Goal: Information Seeking & Learning: Learn about a topic

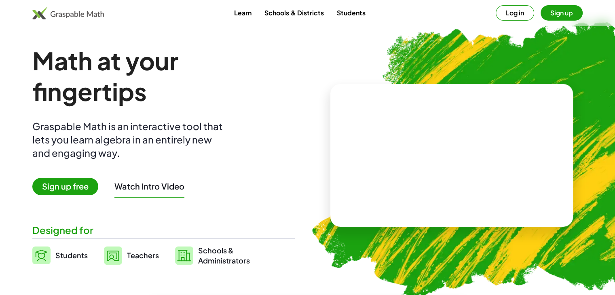
click at [83, 186] on span "Sign up free" at bounding box center [65, 186] width 66 height 17
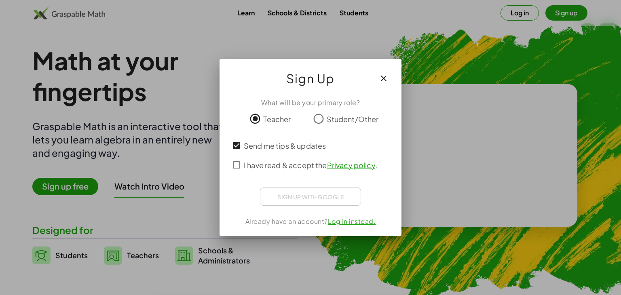
click at [337, 222] on link "Log In instead." at bounding box center [352, 221] width 48 height 8
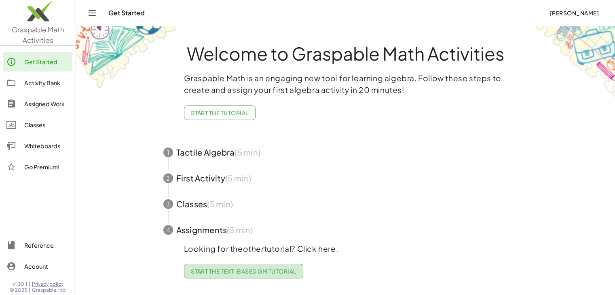
click at [217, 272] on span "Start the Text-based GM Tutorial" at bounding box center [244, 271] width 106 height 7
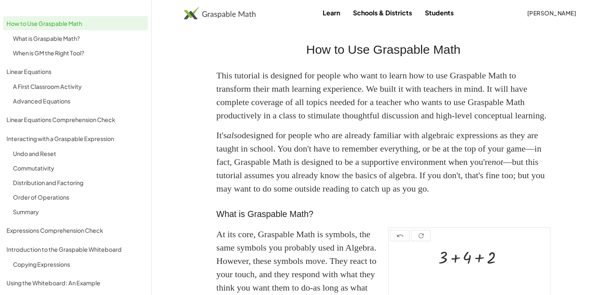
click at [215, 14] on img at bounding box center [220, 12] width 72 height 13
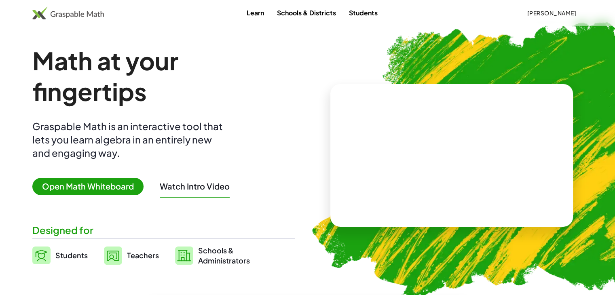
click at [121, 256] on img at bounding box center [113, 256] width 18 height 18
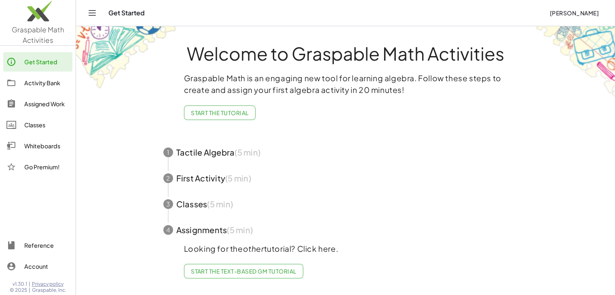
click at [227, 113] on span "Start the Tutorial" at bounding box center [220, 112] width 58 height 7
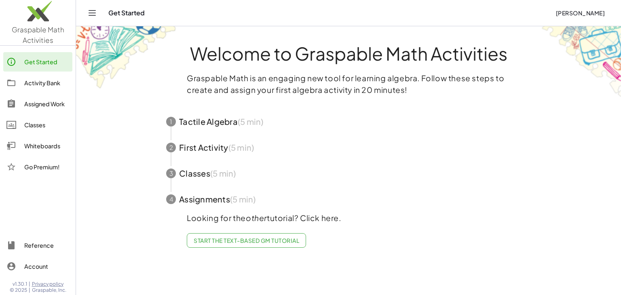
click at [34, 125] on div "Classes" at bounding box center [46, 125] width 45 height 10
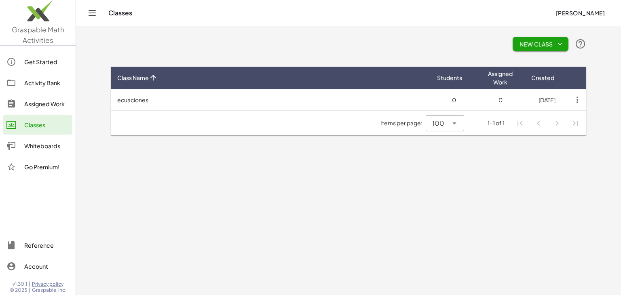
click at [38, 145] on div "Whiteboards" at bounding box center [46, 146] width 45 height 10
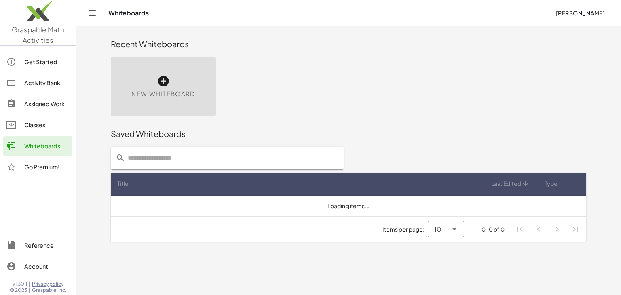
click at [34, 167] on div "Go Premium!" at bounding box center [46, 167] width 45 height 10
click at [34, 82] on div "Activity Bank" at bounding box center [46, 83] width 45 height 10
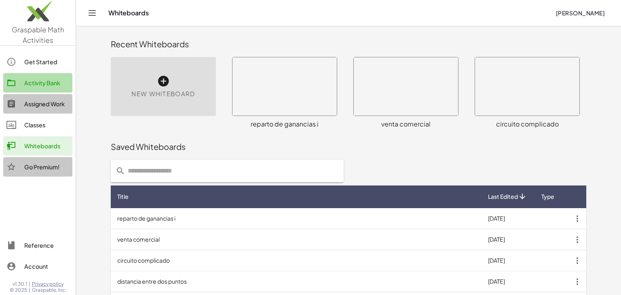
click at [33, 103] on div "Assigned Work" at bounding box center [46, 104] width 45 height 10
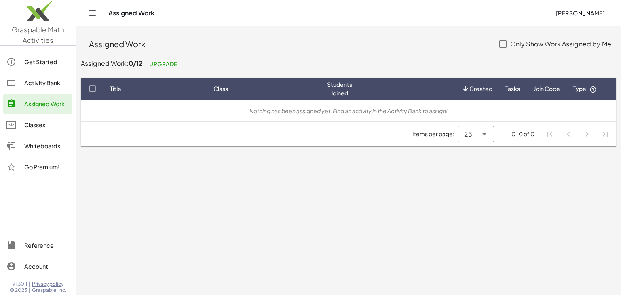
click at [36, 84] on div "Activity Bank" at bounding box center [46, 83] width 45 height 10
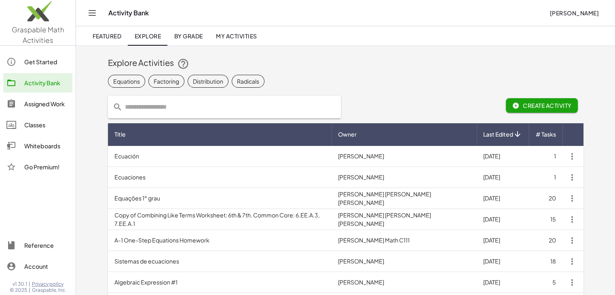
click at [39, 59] on div "Get Started" at bounding box center [46, 62] width 45 height 10
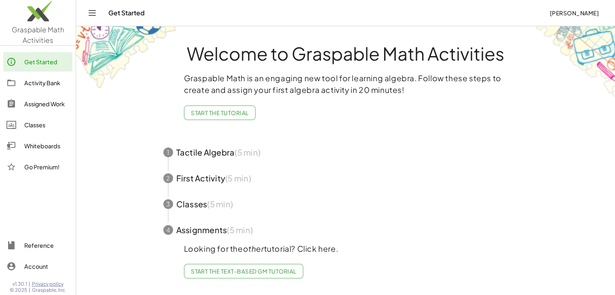
scroll to position [1, 0]
click at [229, 268] on span "Start the Text-based GM Tutorial" at bounding box center [244, 271] width 106 height 7
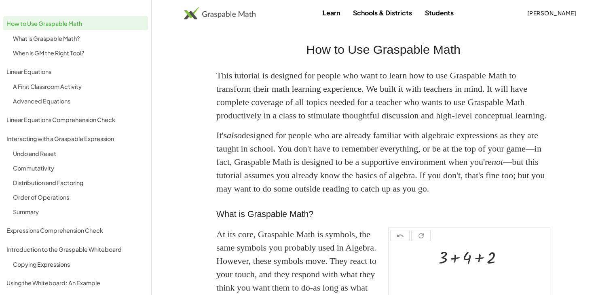
scroll to position [1, 0]
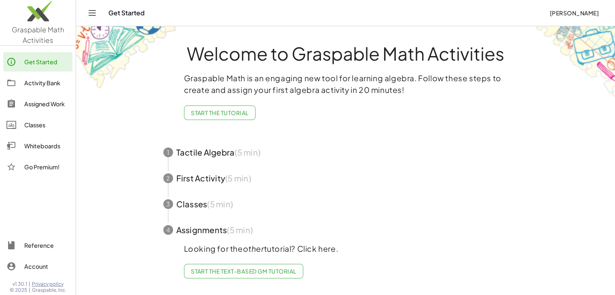
click at [199, 153] on span "button" at bounding box center [346, 153] width 384 height 26
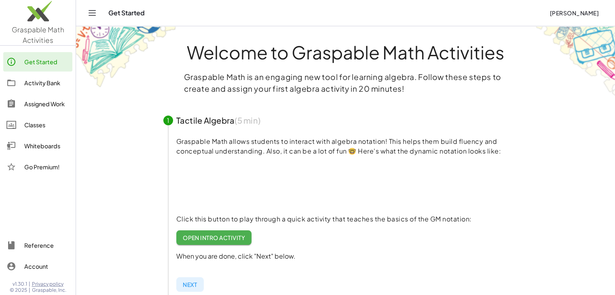
scroll to position [0, 0]
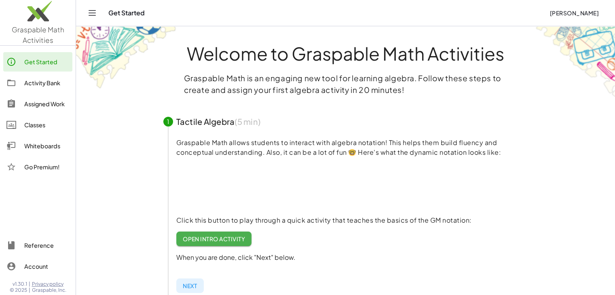
click at [202, 238] on span "Open Intro Activity" at bounding box center [214, 238] width 63 height 7
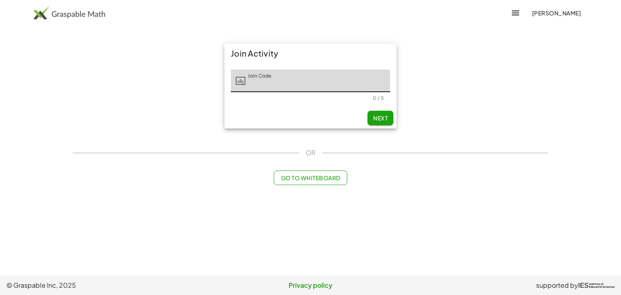
click at [375, 119] on span "Next" at bounding box center [380, 117] width 15 height 7
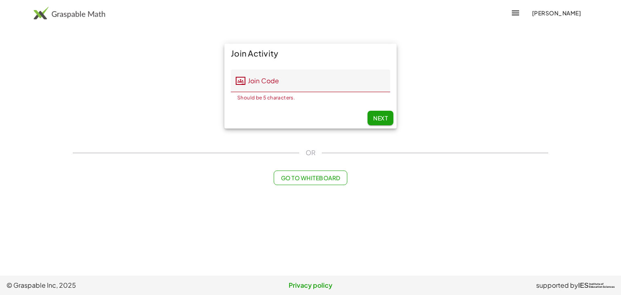
click at [375, 119] on span "Next" at bounding box center [380, 117] width 15 height 7
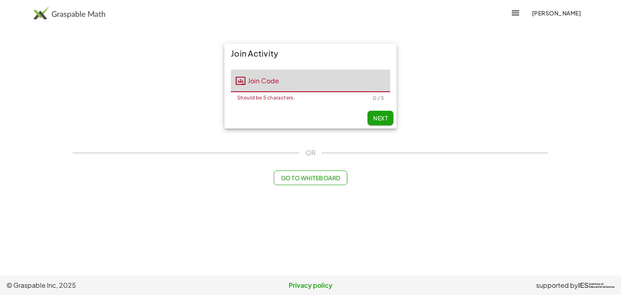
click at [269, 77] on input "Join Code" at bounding box center [318, 81] width 145 height 23
type input "*"
click at [383, 119] on span "Next" at bounding box center [380, 117] width 15 height 7
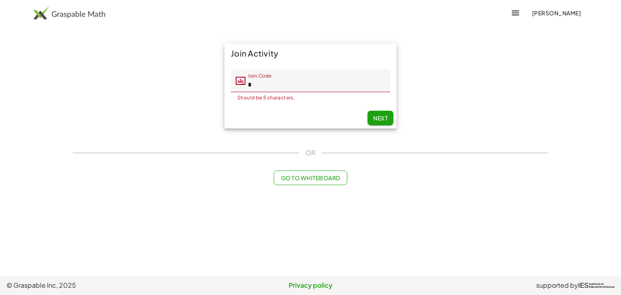
click at [383, 119] on span "Next" at bounding box center [380, 117] width 15 height 7
click at [311, 178] on span "Go to Whiteboard" at bounding box center [310, 177] width 59 height 7
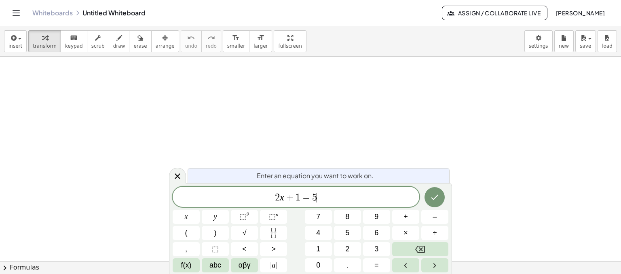
click at [319, 198] on span "2 x + 1 = 5 ​" at bounding box center [296, 197] width 247 height 11
click at [375, 250] on span "3" at bounding box center [377, 249] width 4 height 11
click at [186, 219] on span "x" at bounding box center [186, 217] width 3 height 11
click at [271, 216] on span "⬚" at bounding box center [272, 217] width 7 height 8
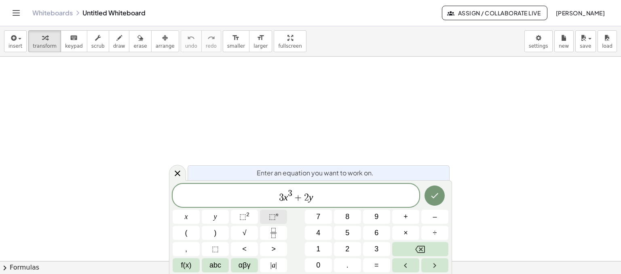
click at [271, 216] on span "⬚" at bounding box center [272, 217] width 7 height 8
click at [431, 197] on icon "Done" at bounding box center [435, 196] width 10 height 10
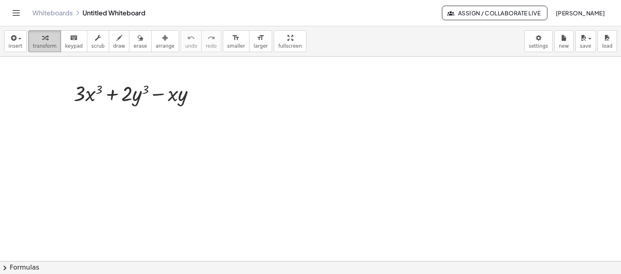
click at [41, 43] on span "transform" at bounding box center [45, 46] width 24 height 6
click at [68, 43] on span "keypad" at bounding box center [74, 46] width 18 height 6
click at [68, 44] on span "keypad" at bounding box center [74, 46] width 18 height 6
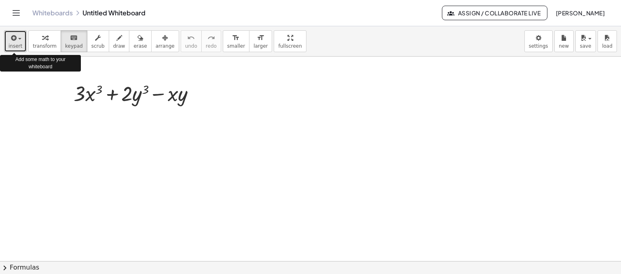
click at [19, 42] on button "insert" at bounding box center [15, 41] width 23 height 22
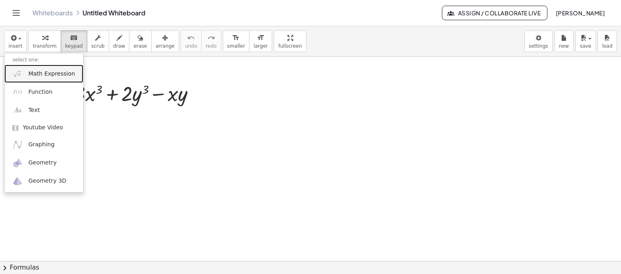
click at [48, 75] on span "Math Expression" at bounding box center [51, 74] width 47 height 8
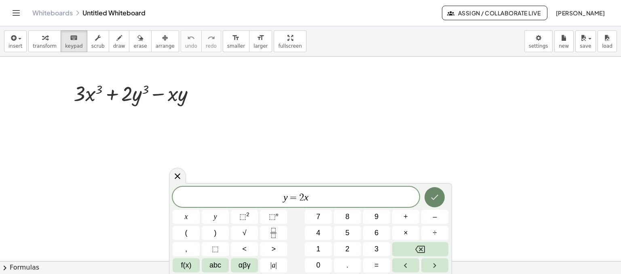
click at [435, 199] on icon "Done" at bounding box center [435, 198] width 10 height 10
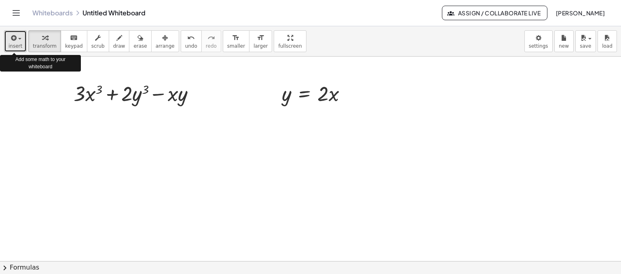
click at [17, 41] on div "button" at bounding box center [15, 38] width 14 height 10
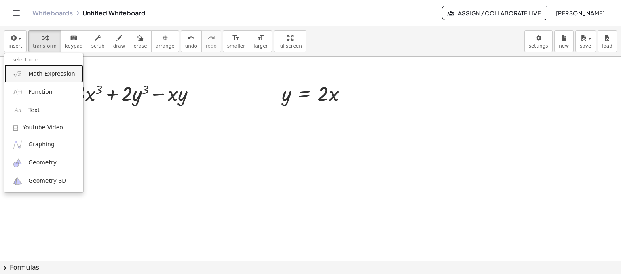
click at [49, 76] on span "Math Expression" at bounding box center [51, 74] width 47 height 8
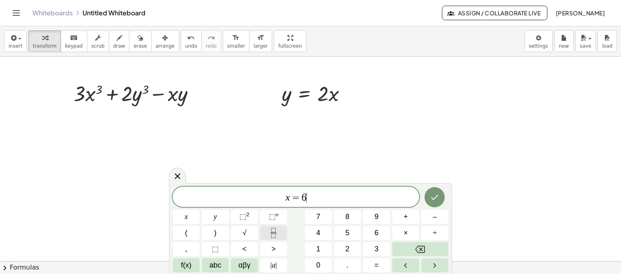
click at [275, 233] on icon "Fraction" at bounding box center [274, 233] width 10 height 10
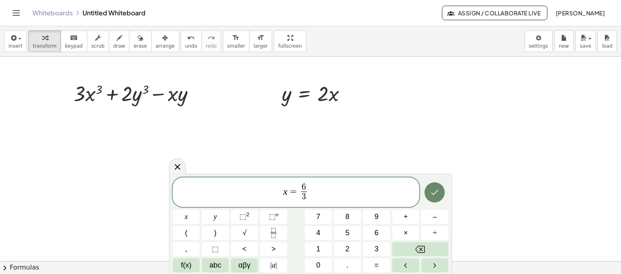
click at [435, 191] on icon "Done" at bounding box center [435, 193] width 10 height 10
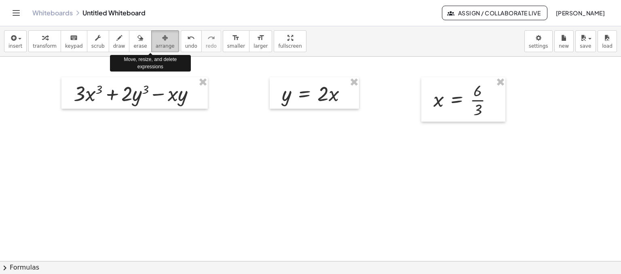
click at [162, 42] on icon "button" at bounding box center [165, 38] width 6 height 10
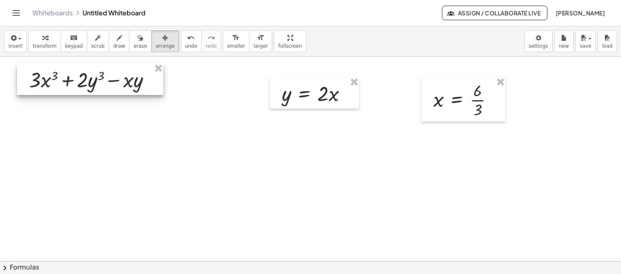
drag, startPoint x: 165, startPoint y: 83, endPoint x: 119, endPoint y: 69, distance: 47.3
click at [119, 69] on div at bounding box center [90, 80] width 146 height 32
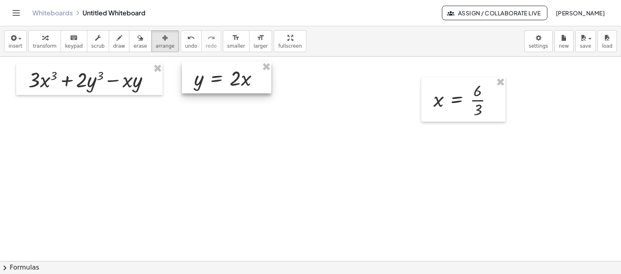
drag, startPoint x: 299, startPoint y: 78, endPoint x: 211, endPoint y: 63, distance: 89.9
click at [211, 63] on div at bounding box center [226, 78] width 89 height 32
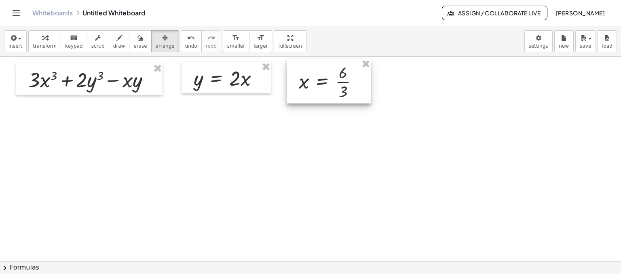
drag, startPoint x: 438, startPoint y: 84, endPoint x: 303, endPoint y: 65, distance: 136.0
click at [303, 65] on div at bounding box center [329, 81] width 84 height 44
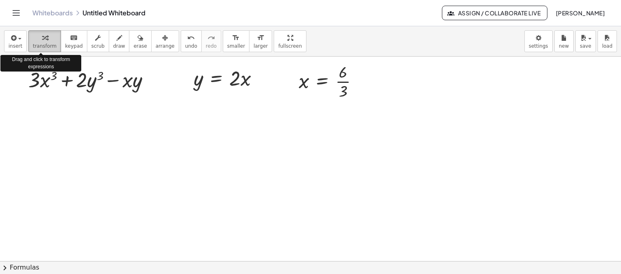
click at [42, 43] on span "transform" at bounding box center [45, 46] width 24 height 6
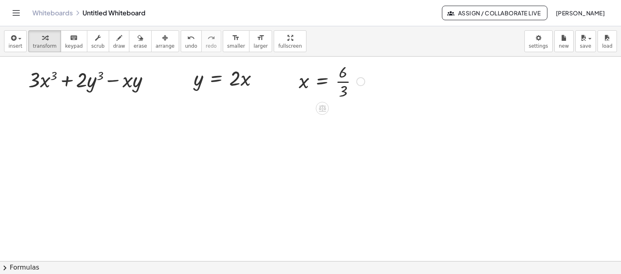
click at [342, 81] on div at bounding box center [332, 81] width 74 height 40
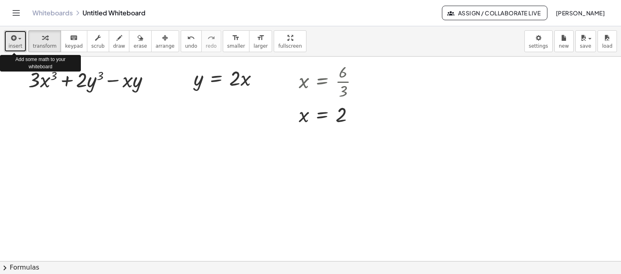
click at [19, 40] on div "button" at bounding box center [15, 38] width 14 height 10
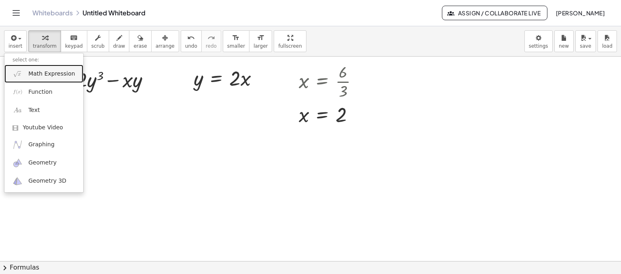
click at [47, 75] on span "Math Expression" at bounding box center [51, 74] width 47 height 8
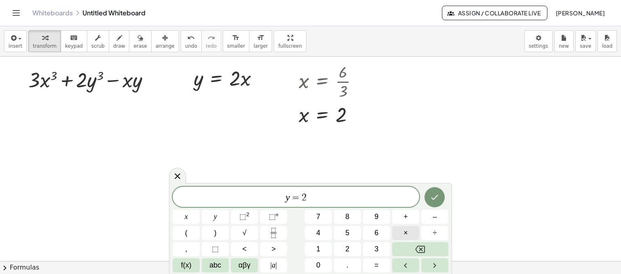
click at [404, 233] on span "×" at bounding box center [406, 233] width 4 height 11
click at [433, 200] on icon "Done" at bounding box center [435, 198] width 10 height 10
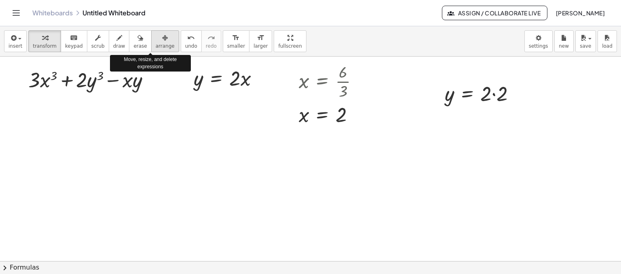
click at [162, 37] on icon "button" at bounding box center [165, 38] width 6 height 10
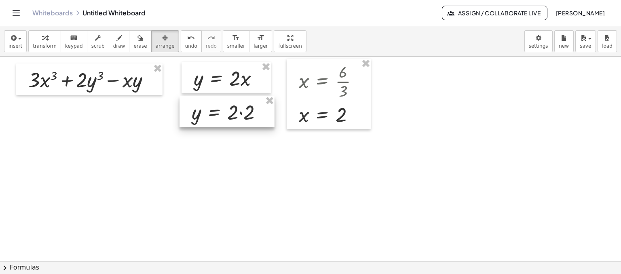
drag, startPoint x: 456, startPoint y: 86, endPoint x: 202, endPoint y: 104, distance: 254.3
click at [202, 104] on div at bounding box center [227, 112] width 95 height 32
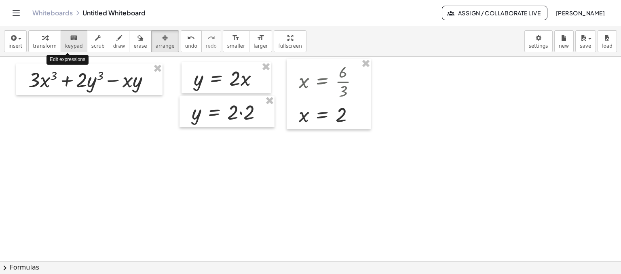
click at [70, 40] on icon "keyboard" at bounding box center [74, 38] width 8 height 10
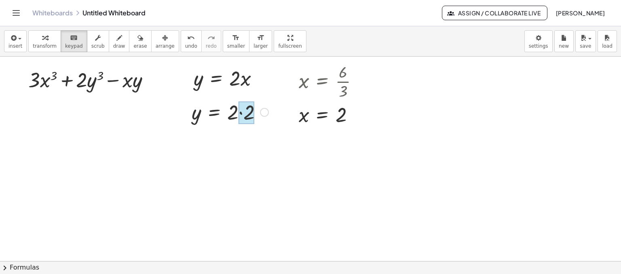
click at [240, 114] on div at bounding box center [247, 113] width 16 height 23
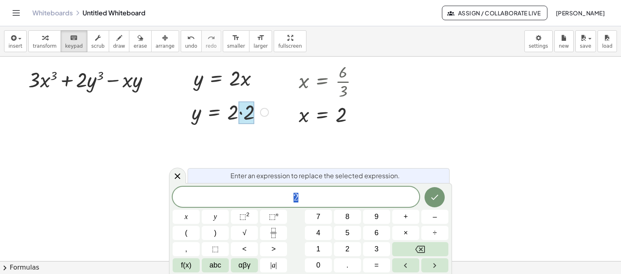
click at [241, 114] on div at bounding box center [247, 113] width 16 height 23
click at [178, 176] on icon at bounding box center [178, 177] width 6 height 6
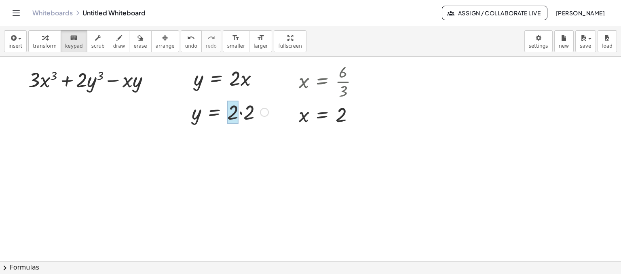
drag, startPoint x: 248, startPoint y: 118, endPoint x: 236, endPoint y: 119, distance: 12.2
click at [236, 119] on div at bounding box center [232, 112] width 11 height 23
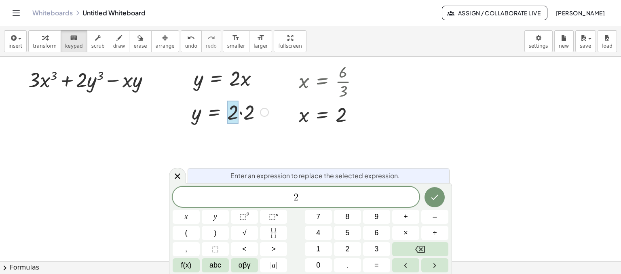
drag, startPoint x: 230, startPoint y: 119, endPoint x: 249, endPoint y: 119, distance: 19.0
click at [214, 112] on div "y = · 2 · 2" at bounding box center [214, 112] width 0 height 0
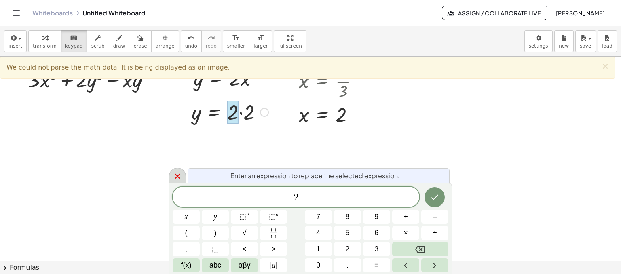
click at [180, 177] on icon at bounding box center [178, 177] width 10 height 10
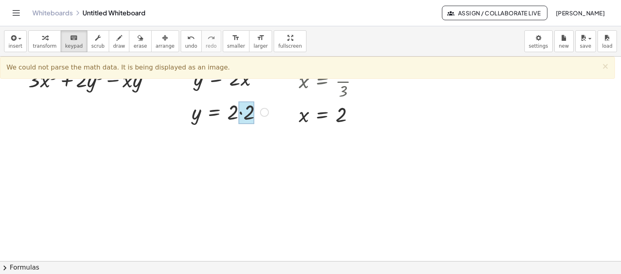
click at [239, 114] on div at bounding box center [247, 113] width 16 height 23
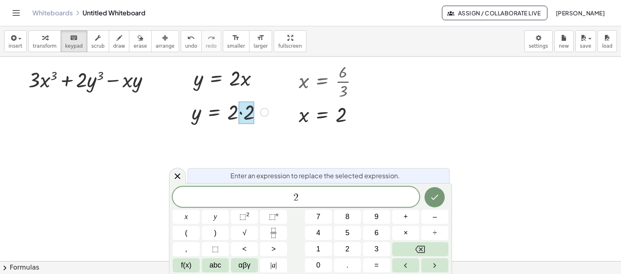
click at [241, 113] on div at bounding box center [247, 113] width 16 height 23
drag, startPoint x: 231, startPoint y: 116, endPoint x: 259, endPoint y: 114, distance: 28.4
click at [259, 114] on div at bounding box center [230, 112] width 85 height 28
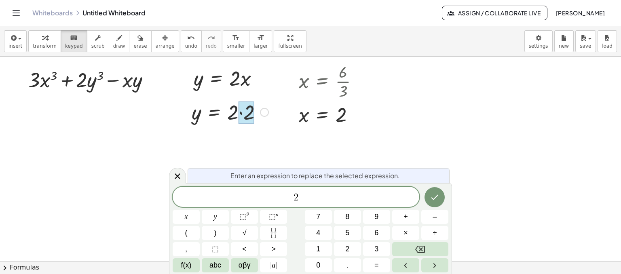
click at [299, 197] on span "2" at bounding box center [296, 197] width 247 height 11
click at [176, 177] on icon at bounding box center [178, 177] width 6 height 6
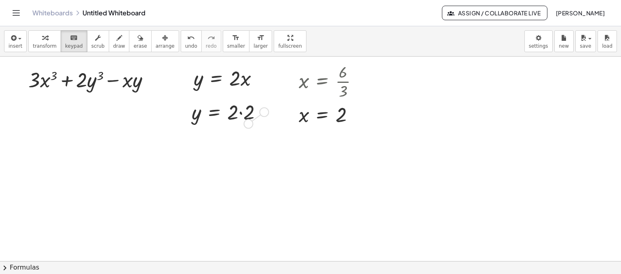
drag, startPoint x: 265, startPoint y: 112, endPoint x: 249, endPoint y: 124, distance: 19.7
click at [214, 112] on div "y = · 2 · 2" at bounding box center [214, 112] width 0 height 0
drag, startPoint x: 248, startPoint y: 119, endPoint x: 229, endPoint y: 121, distance: 18.3
click at [229, 121] on div at bounding box center [232, 112] width 11 height 23
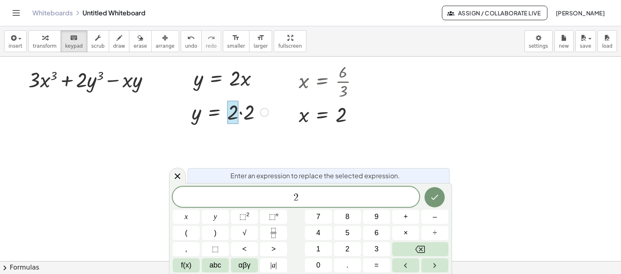
drag, startPoint x: 229, startPoint y: 121, endPoint x: 254, endPoint y: 117, distance: 24.9
click at [214, 112] on div "y = · 2 · 2" at bounding box center [214, 112] width 0 height 0
click at [176, 178] on icon at bounding box center [178, 177] width 6 height 6
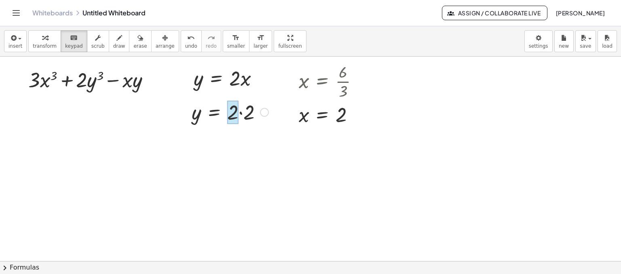
drag, startPoint x: 196, startPoint y: 119, endPoint x: 235, endPoint y: 120, distance: 39.3
click at [214, 112] on div "y = · 2 · 2" at bounding box center [214, 112] width 0 height 0
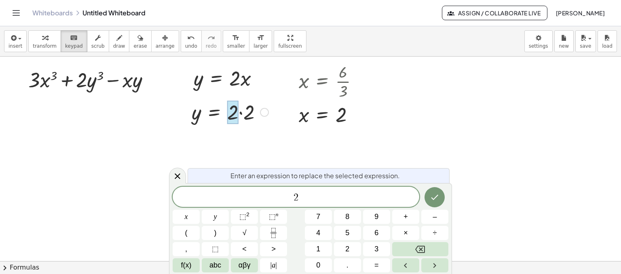
drag, startPoint x: 238, startPoint y: 115, endPoint x: 229, endPoint y: 117, distance: 9.4
click at [229, 117] on div at bounding box center [232, 112] width 11 height 23
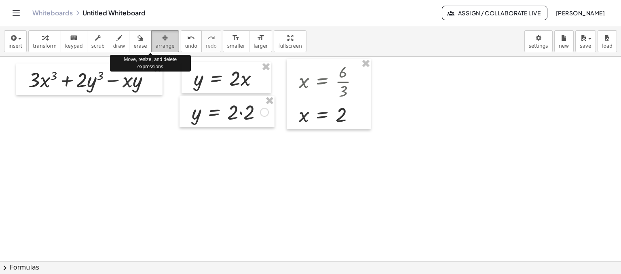
click at [162, 37] on icon "button" at bounding box center [165, 38] width 6 height 10
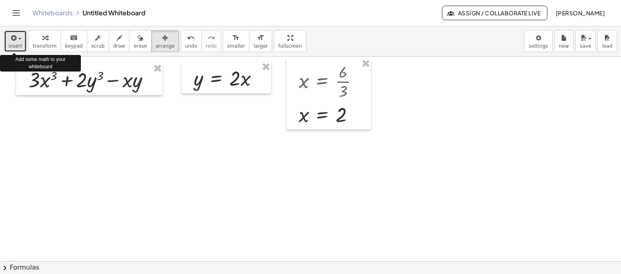
click at [19, 39] on span "button" at bounding box center [19, 39] width 3 height 2
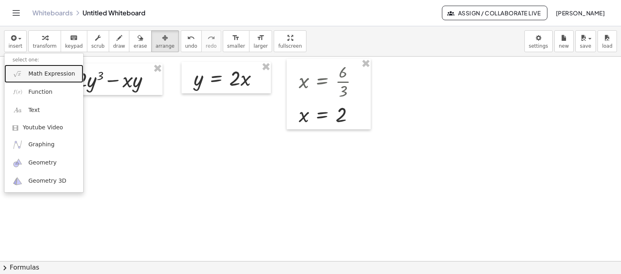
click at [47, 73] on span "Math Expression" at bounding box center [51, 74] width 47 height 8
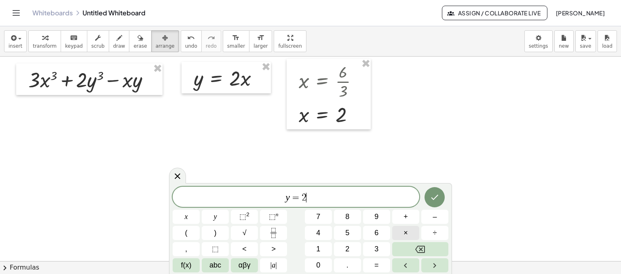
click at [405, 233] on span "×" at bounding box center [406, 233] width 4 height 11
click at [435, 198] on icon "Done" at bounding box center [435, 198] width 10 height 10
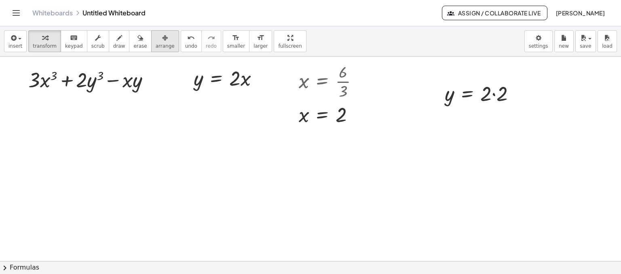
click at [162, 38] on icon "button" at bounding box center [165, 38] width 6 height 10
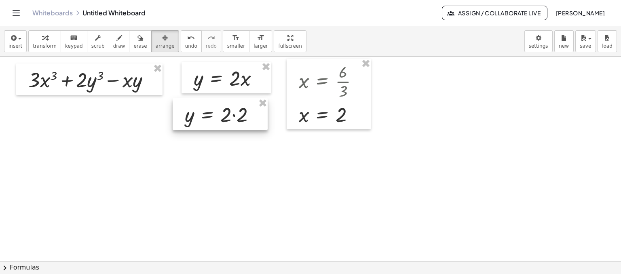
drag, startPoint x: 457, startPoint y: 83, endPoint x: 197, endPoint y: 104, distance: 261.3
click at [197, 104] on div at bounding box center [220, 114] width 95 height 32
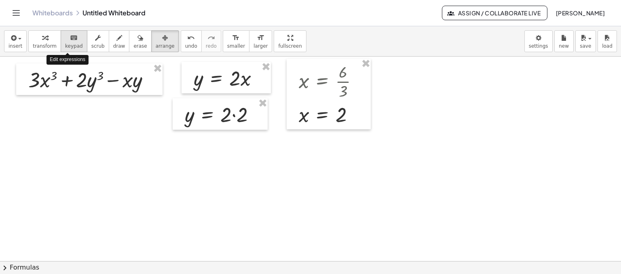
click at [70, 40] on icon "keyboard" at bounding box center [74, 38] width 8 height 10
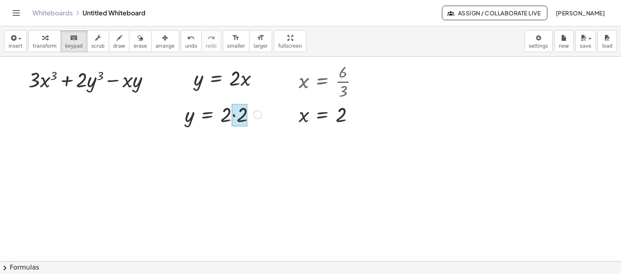
click at [234, 116] on div at bounding box center [240, 115] width 16 height 23
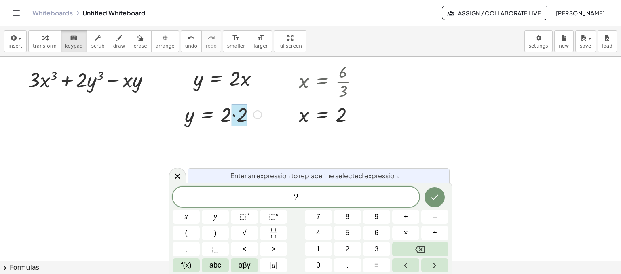
drag, startPoint x: 242, startPoint y: 115, endPoint x: 212, endPoint y: 121, distance: 30.9
click at [208, 115] on div "y = · 2 · 2" at bounding box center [208, 115] width 0 height 0
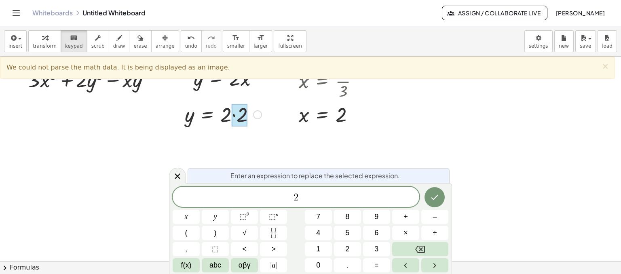
click at [259, 114] on div at bounding box center [257, 114] width 9 height 9
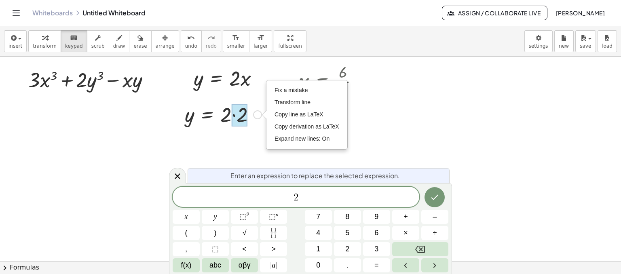
click at [259, 114] on div "Fix a mistake Transform line Copy line as LaTeX Copy derivation as LaTeX Expand…" at bounding box center [257, 114] width 9 height 9
click at [281, 112] on span "Copy line as LaTeX" at bounding box center [299, 114] width 49 height 6
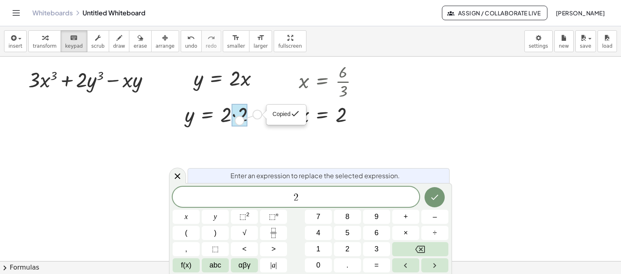
drag, startPoint x: 259, startPoint y: 116, endPoint x: 236, endPoint y: 123, distance: 23.9
click at [208, 115] on div "y = · 2 · 2 Copied done" at bounding box center [208, 115] width 0 height 0
click at [302, 198] on span "2" at bounding box center [296, 197] width 247 height 11
click at [176, 178] on icon at bounding box center [178, 177] width 10 height 10
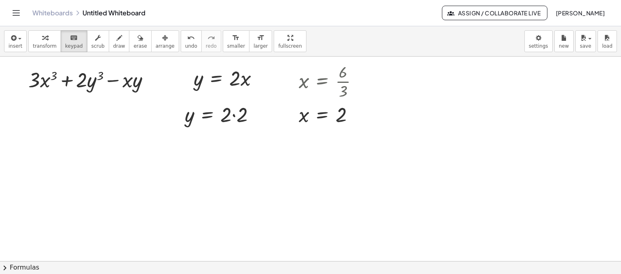
drag, startPoint x: 189, startPoint y: 120, endPoint x: 244, endPoint y: 137, distance: 56.8
click at [244, 122] on div at bounding box center [240, 115] width 16 height 23
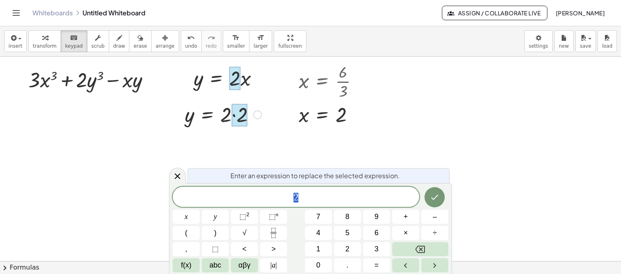
click at [237, 85] on div at bounding box center [234, 78] width 11 height 23
click at [225, 119] on div at bounding box center [225, 114] width 11 height 23
click at [227, 118] on div at bounding box center [225, 114] width 11 height 23
click at [235, 118] on div at bounding box center [223, 114] width 85 height 28
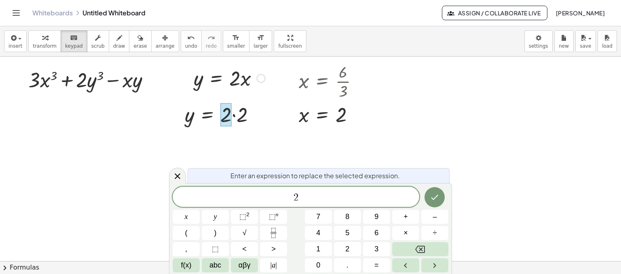
click at [235, 118] on div at bounding box center [223, 114] width 85 height 28
click at [233, 116] on div at bounding box center [223, 114] width 85 height 28
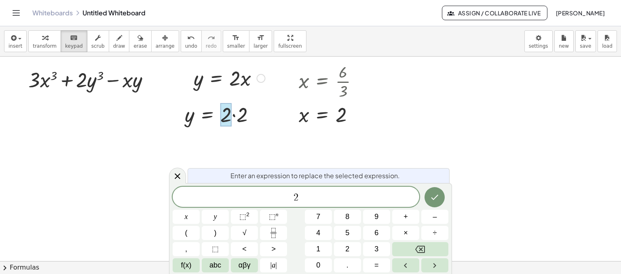
click at [233, 116] on div at bounding box center [223, 114] width 85 height 28
click at [430, 195] on icon "Done" at bounding box center [435, 198] width 10 height 10
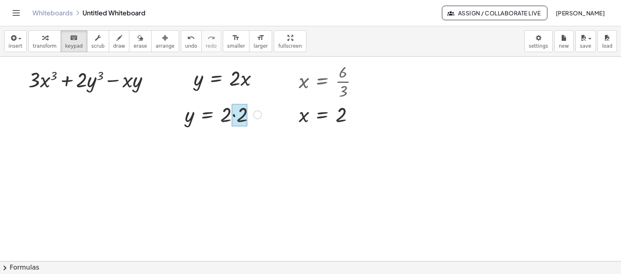
click at [234, 117] on div at bounding box center [240, 115] width 16 height 23
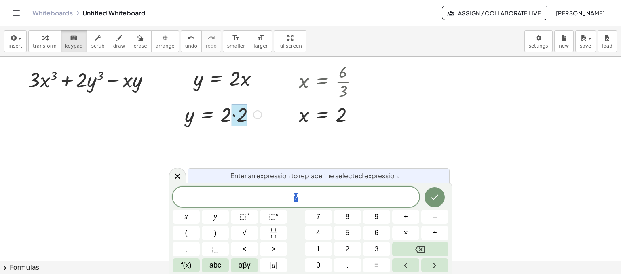
click at [234, 117] on div at bounding box center [240, 115] width 16 height 23
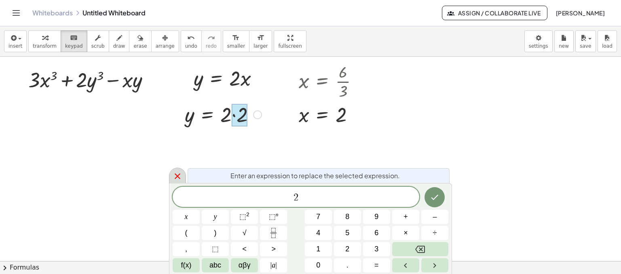
click at [174, 177] on icon at bounding box center [178, 177] width 10 height 10
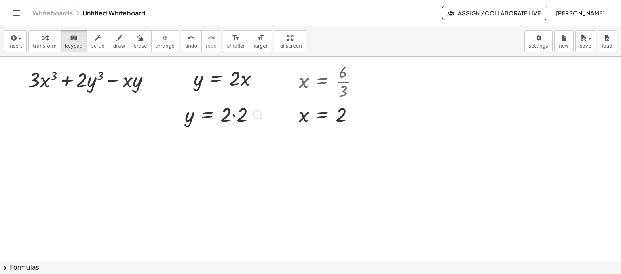
click at [260, 114] on div at bounding box center [257, 114] width 9 height 9
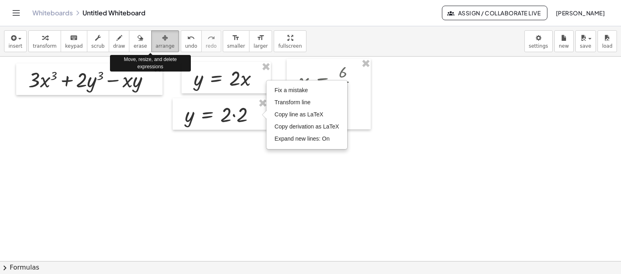
click at [162, 41] on icon "button" at bounding box center [165, 38] width 6 height 10
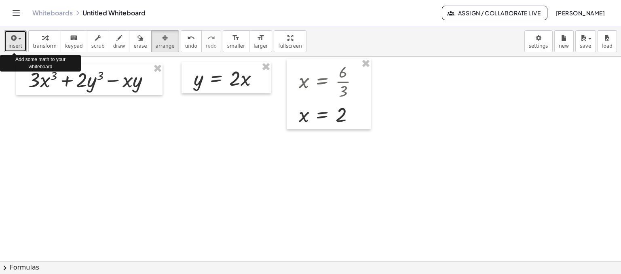
click at [18, 40] on div "button" at bounding box center [15, 38] width 14 height 10
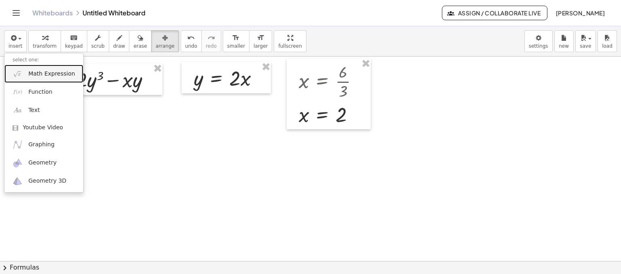
click at [42, 74] on span "Math Expression" at bounding box center [51, 74] width 47 height 8
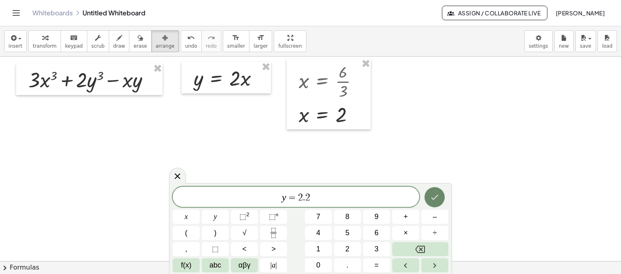
click at [434, 202] on button "Done" at bounding box center [435, 197] width 20 height 20
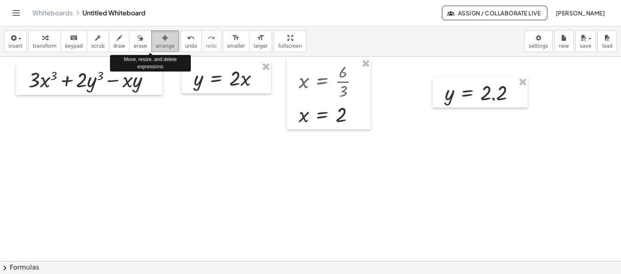
click at [162, 39] on icon "button" at bounding box center [165, 38] width 6 height 10
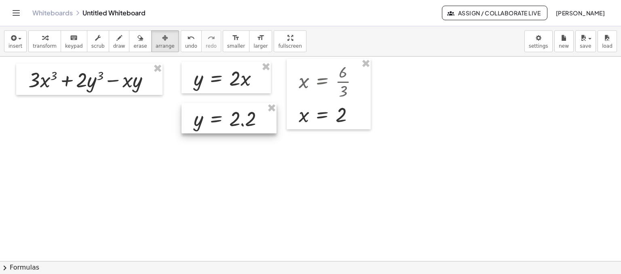
drag, startPoint x: 459, startPoint y: 86, endPoint x: 208, endPoint y: 112, distance: 252.9
click at [208, 112] on div at bounding box center [229, 118] width 95 height 31
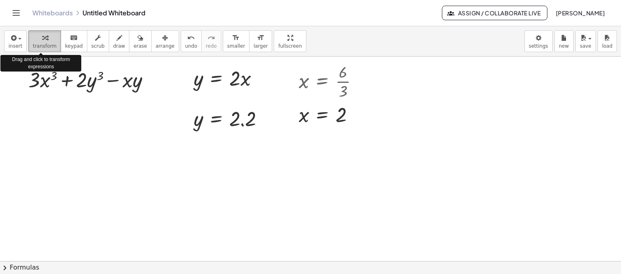
click at [39, 44] on span "transform" at bounding box center [45, 46] width 24 height 6
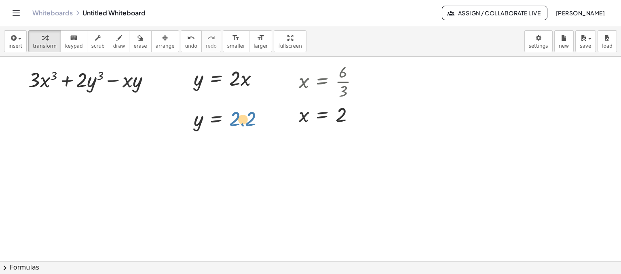
click at [231, 125] on div at bounding box center [232, 118] width 85 height 27
click at [242, 125] on div at bounding box center [232, 118] width 85 height 27
click at [245, 125] on div at bounding box center [232, 118] width 85 height 27
click at [233, 123] on div at bounding box center [232, 118] width 85 height 27
click at [243, 125] on div at bounding box center [232, 118] width 85 height 27
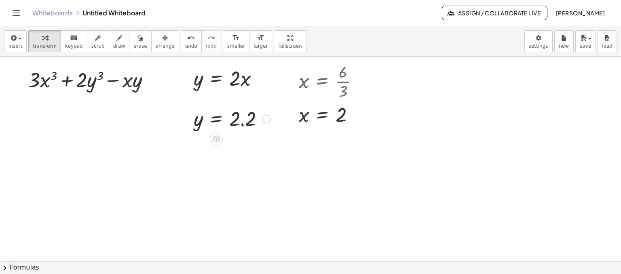
click at [243, 125] on div at bounding box center [232, 118] width 85 height 27
click at [242, 125] on div at bounding box center [232, 118] width 85 height 27
click at [201, 124] on div at bounding box center [232, 118] width 85 height 27
click at [19, 41] on div "button" at bounding box center [15, 38] width 14 height 10
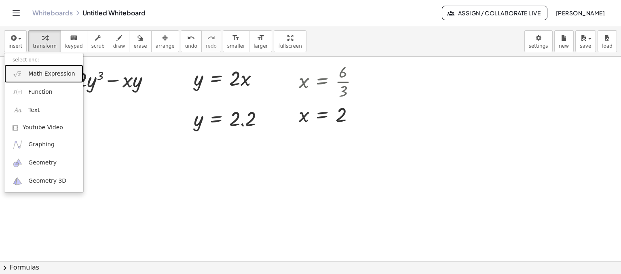
click at [48, 74] on span "Math Expression" at bounding box center [51, 74] width 47 height 8
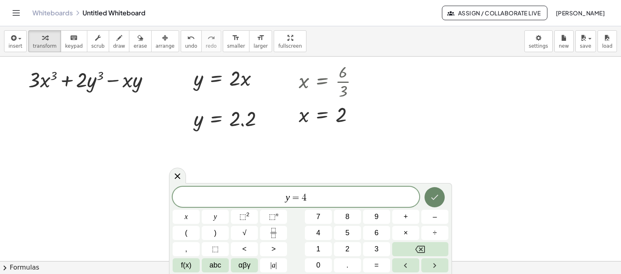
click at [434, 195] on icon "Done" at bounding box center [435, 198] width 10 height 10
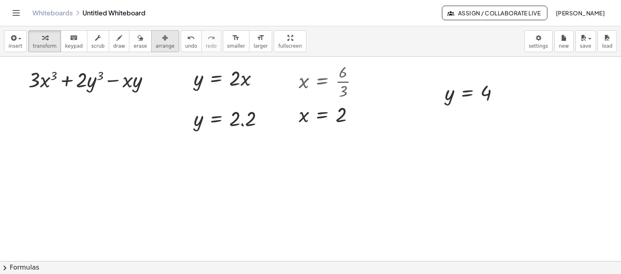
click at [156, 37] on div "button" at bounding box center [165, 38] width 19 height 10
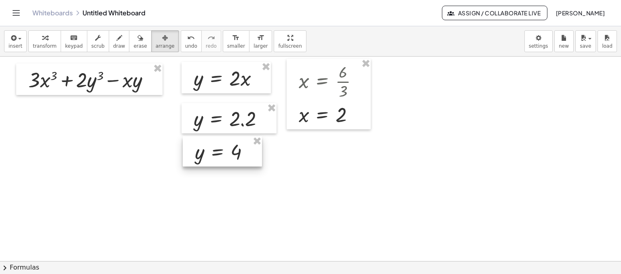
drag, startPoint x: 458, startPoint y: 85, endPoint x: 208, endPoint y: 144, distance: 256.9
click at [208, 144] on div at bounding box center [222, 151] width 79 height 31
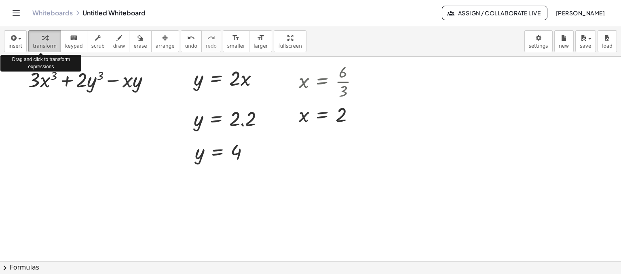
click at [42, 39] on icon "button" at bounding box center [45, 38] width 6 height 10
click at [17, 42] on div "button" at bounding box center [15, 38] width 14 height 10
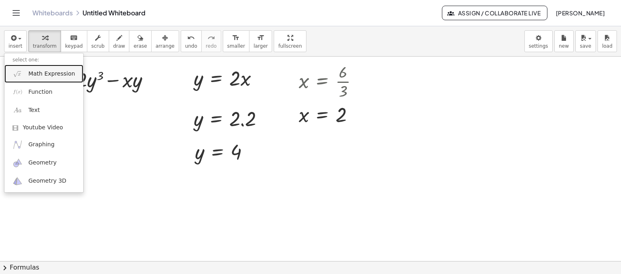
click at [36, 75] on span "Math Expression" at bounding box center [51, 74] width 47 height 8
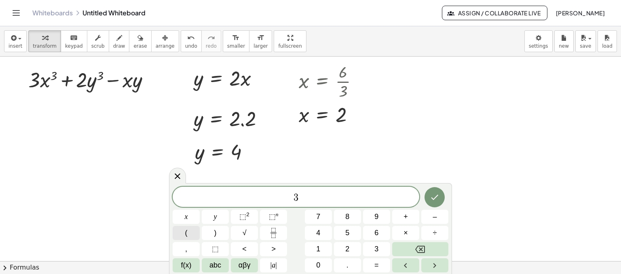
click at [186, 233] on span "(" at bounding box center [186, 233] width 2 height 11
click at [216, 235] on span ")" at bounding box center [215, 233] width 2 height 11
click at [277, 216] on sup "n" at bounding box center [277, 215] width 3 height 6
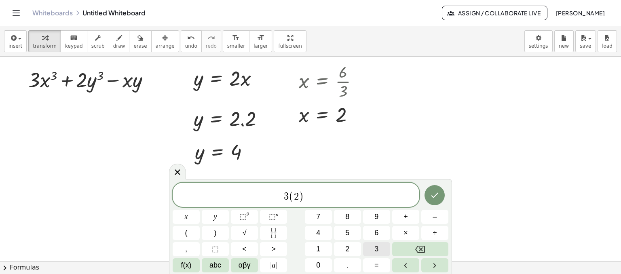
click at [373, 249] on button "3" at bounding box center [376, 249] width 27 height 14
click at [407, 217] on span "+" at bounding box center [406, 217] width 4 height 11
click at [187, 238] on span "(" at bounding box center [186, 233] width 2 height 11
click at [215, 233] on span ")" at bounding box center [215, 233] width 2 height 11
click at [273, 217] on span "⬚" at bounding box center [272, 217] width 7 height 8
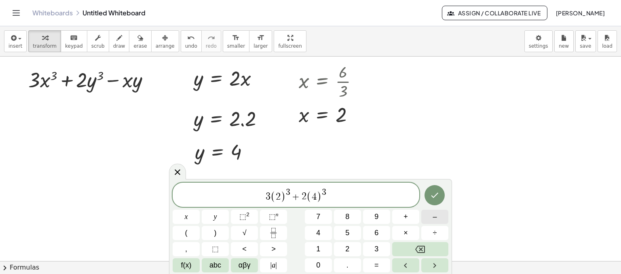
click at [438, 214] on button "–" at bounding box center [434, 217] width 27 height 14
click at [407, 232] on span "×" at bounding box center [406, 233] width 4 height 11
click at [434, 199] on icon "Done" at bounding box center [435, 196] width 10 height 10
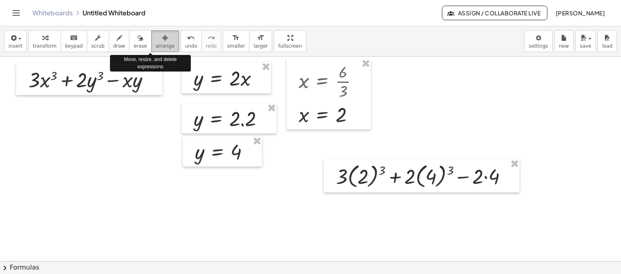
click at [162, 42] on icon "button" at bounding box center [165, 38] width 6 height 10
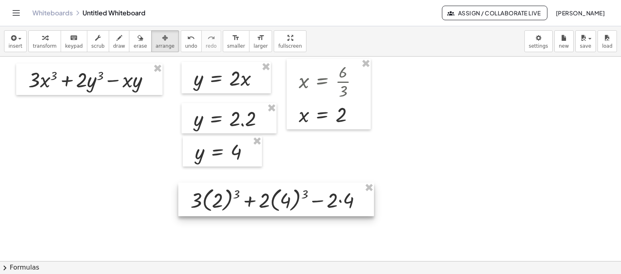
drag, startPoint x: 409, startPoint y: 162, endPoint x: 259, endPoint y: 186, distance: 152.0
click at [259, 186] on div at bounding box center [276, 200] width 196 height 34
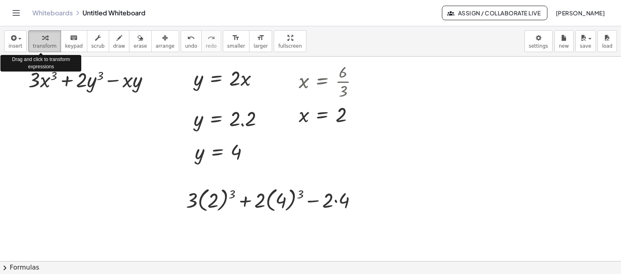
click at [45, 40] on div "button" at bounding box center [45, 38] width 24 height 10
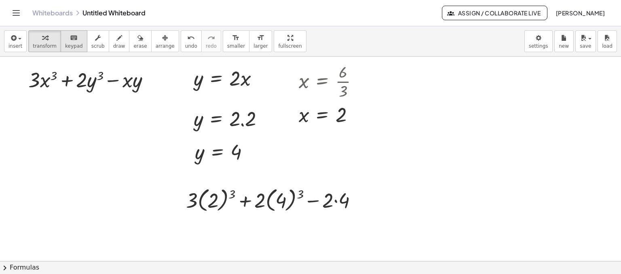
click at [70, 40] on icon "keyboard" at bounding box center [74, 38] width 8 height 10
drag, startPoint x: 229, startPoint y: 195, endPoint x: 221, endPoint y: 197, distance: 7.6
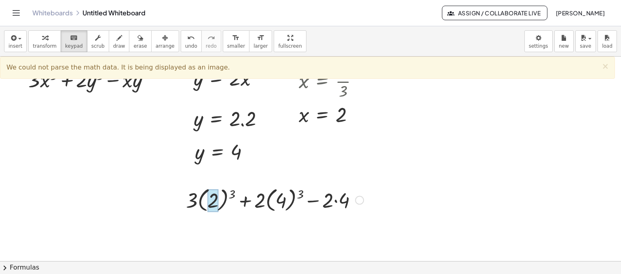
click at [215, 197] on div at bounding box center [213, 201] width 11 height 23
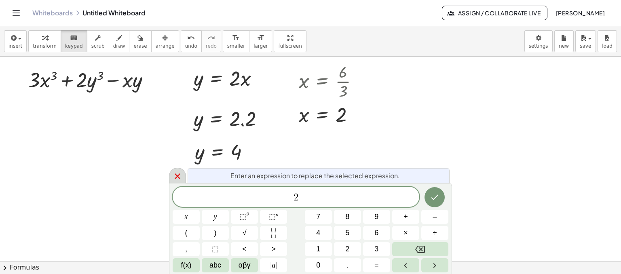
click at [184, 175] on div at bounding box center [177, 176] width 17 height 16
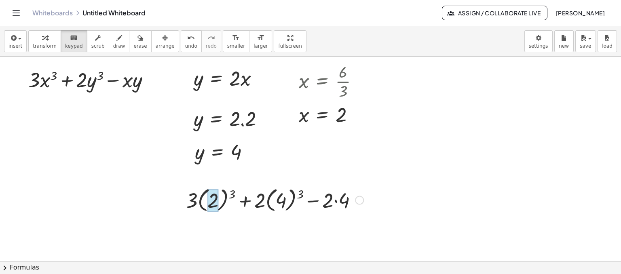
click at [212, 200] on div at bounding box center [213, 201] width 11 height 23
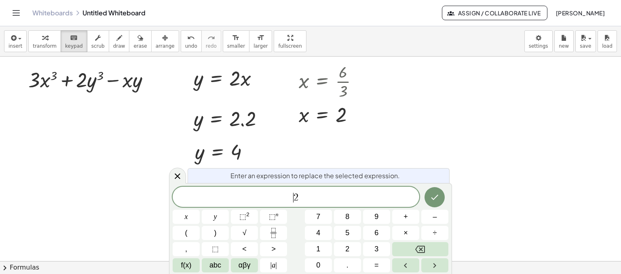
click at [212, 200] on span "​ 2" at bounding box center [296, 197] width 247 height 11
click at [436, 197] on icon "Done" at bounding box center [435, 197] width 7 height 5
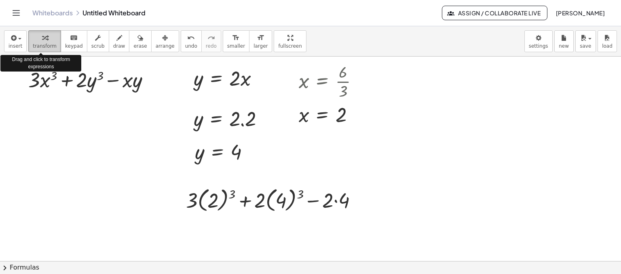
click at [42, 46] on span "transform" at bounding box center [45, 46] width 24 height 6
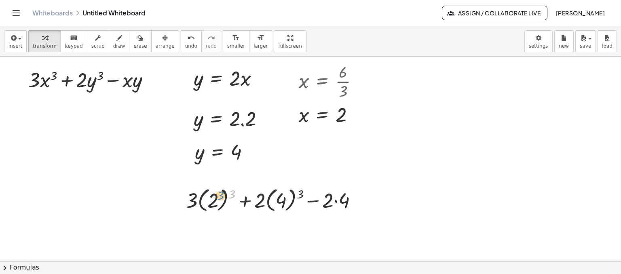
drag, startPoint x: 233, startPoint y: 194, endPoint x: 221, endPoint y: 196, distance: 11.8
click at [221, 196] on div at bounding box center [275, 200] width 186 height 30
drag, startPoint x: 233, startPoint y: 193, endPoint x: 213, endPoint y: 200, distance: 20.7
click at [213, 200] on div at bounding box center [275, 200] width 186 height 30
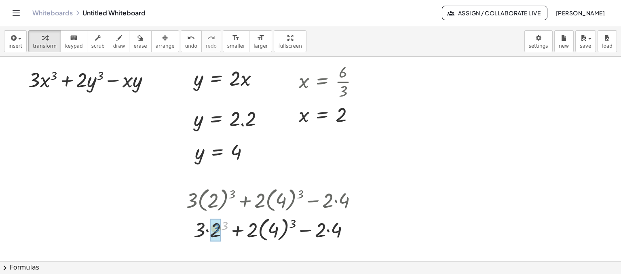
drag, startPoint x: 225, startPoint y: 224, endPoint x: 217, endPoint y: 227, distance: 9.0
drag, startPoint x: 290, startPoint y: 225, endPoint x: 273, endPoint y: 229, distance: 17.5
click at [273, 229] on div at bounding box center [275, 229] width 186 height 30
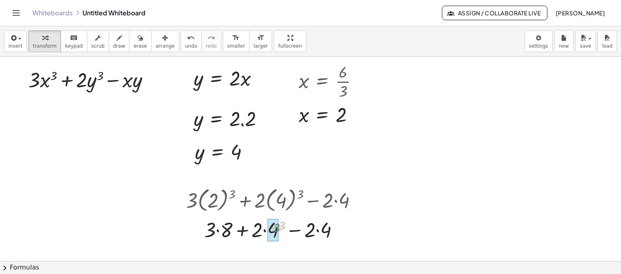
drag, startPoint x: 283, startPoint y: 225, endPoint x: 277, endPoint y: 228, distance: 6.2
drag, startPoint x: 224, startPoint y: 230, endPoint x: 214, endPoint y: 230, distance: 10.1
click at [214, 230] on div at bounding box center [275, 229] width 186 height 28
drag, startPoint x: 275, startPoint y: 232, endPoint x: 262, endPoint y: 234, distance: 13.5
click at [262, 234] on div at bounding box center [275, 229] width 186 height 28
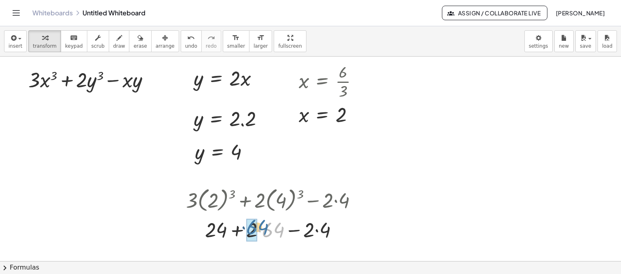
drag, startPoint x: 268, startPoint y: 233, endPoint x: 254, endPoint y: 230, distance: 14.4
drag, startPoint x: 322, startPoint y: 232, endPoint x: 311, endPoint y: 232, distance: 10.9
click at [311, 232] on div at bounding box center [275, 229] width 186 height 28
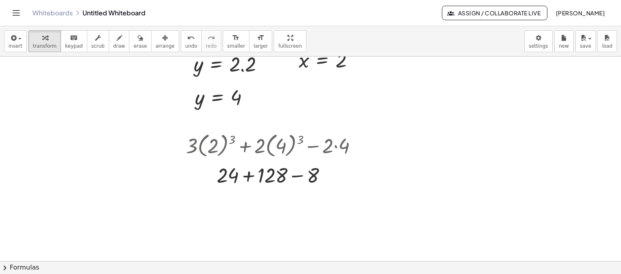
scroll to position [55, 0]
drag, startPoint x: 271, startPoint y: 178, endPoint x: 238, endPoint y: 180, distance: 32.4
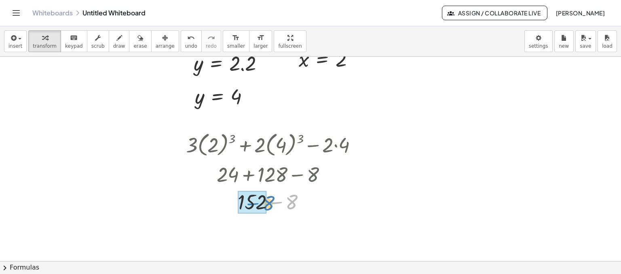
drag, startPoint x: 292, startPoint y: 202, endPoint x: 269, endPoint y: 203, distance: 23.5
click at [269, 203] on div at bounding box center [275, 201] width 186 height 28
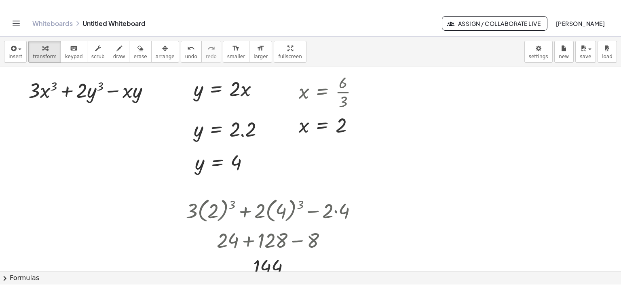
scroll to position [0, 0]
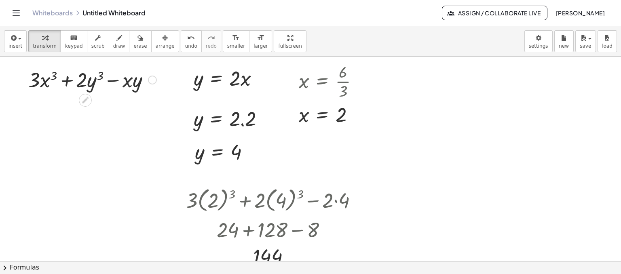
click at [103, 80] on div at bounding box center [92, 80] width 136 height 28
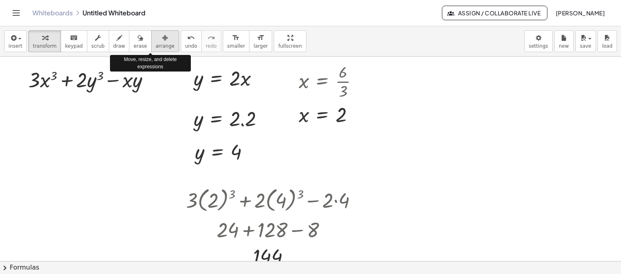
click at [162, 38] on icon "button" at bounding box center [165, 38] width 6 height 10
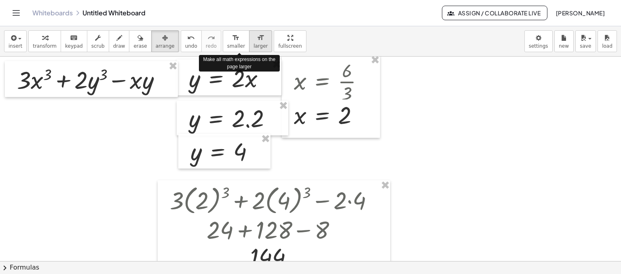
click at [257, 39] on icon "format_size" at bounding box center [261, 38] width 8 height 10
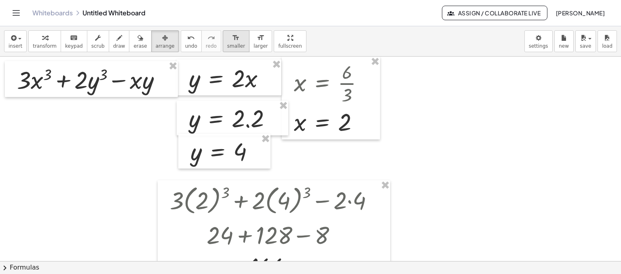
click at [232, 39] on icon "format_size" at bounding box center [236, 38] width 8 height 10
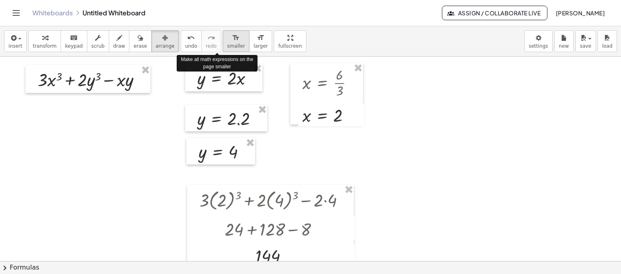
click at [232, 39] on icon "format_size" at bounding box center [236, 38] width 8 height 10
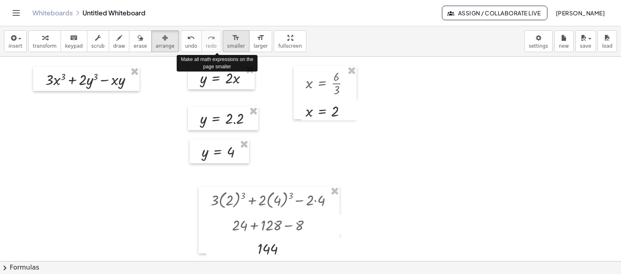
click at [232, 39] on icon "format_size" at bounding box center [236, 38] width 8 height 10
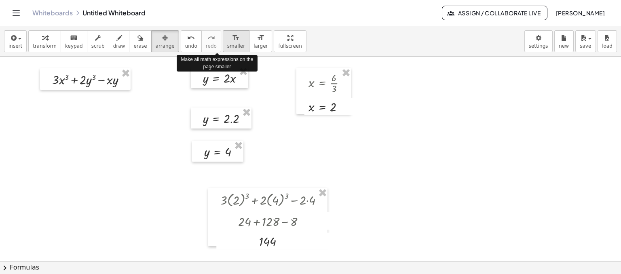
click at [232, 39] on icon "format_size" at bounding box center [236, 38] width 8 height 10
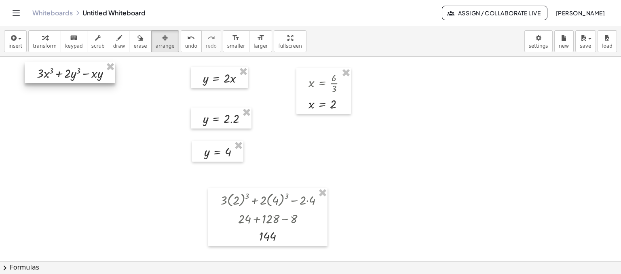
drag, startPoint x: 107, startPoint y: 74, endPoint x: 91, endPoint y: 68, distance: 16.7
click at [91, 68] on div at bounding box center [70, 73] width 91 height 22
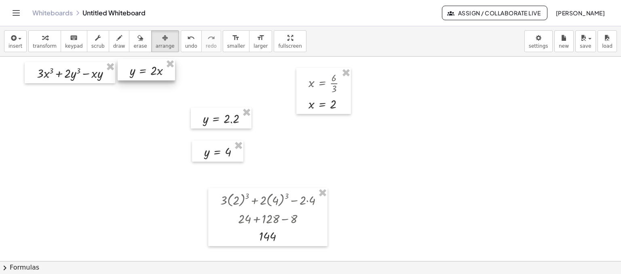
drag, startPoint x: 200, startPoint y: 70, endPoint x: 127, endPoint y: 62, distance: 73.6
click at [127, 62] on div at bounding box center [146, 70] width 57 height 22
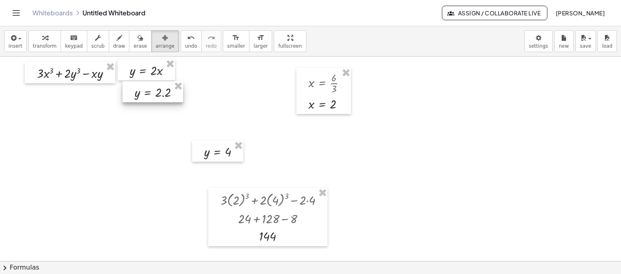
drag, startPoint x: 197, startPoint y: 112, endPoint x: 129, endPoint y: 86, distance: 73.2
click at [129, 86] on div at bounding box center [153, 91] width 61 height 21
drag, startPoint x: 207, startPoint y: 144, endPoint x: 138, endPoint y: 106, distance: 79.1
click at [138, 106] on div at bounding box center [148, 113] width 51 height 21
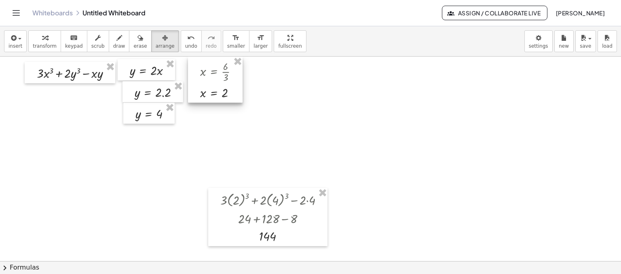
drag, startPoint x: 309, startPoint y: 72, endPoint x: 201, endPoint y: 59, distance: 109.2
click at [201, 59] on div at bounding box center [215, 80] width 55 height 46
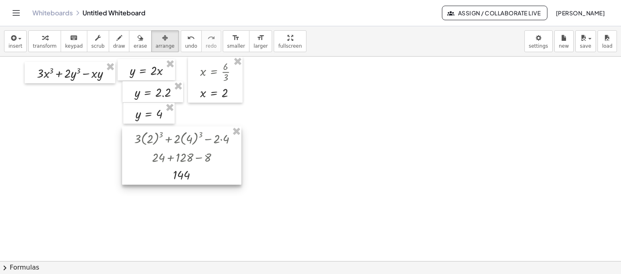
drag, startPoint x: 217, startPoint y: 191, endPoint x: 131, endPoint y: 130, distance: 105.8
click at [131, 130] on div at bounding box center [181, 156] width 119 height 59
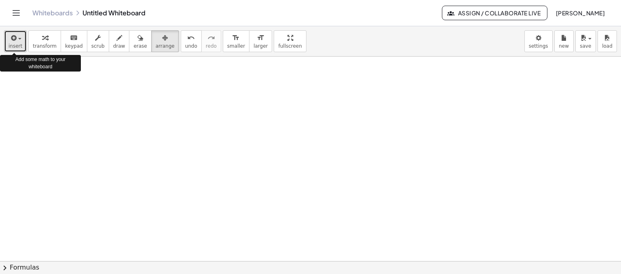
click at [19, 39] on span "button" at bounding box center [19, 39] width 3 height 2
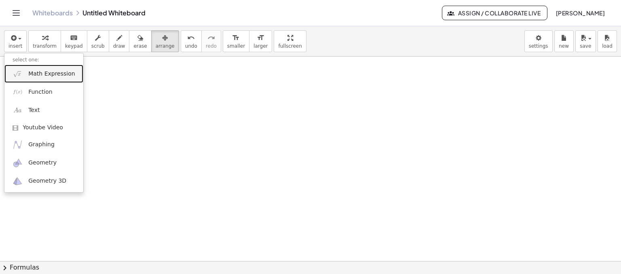
click at [47, 72] on span "Math Expression" at bounding box center [51, 74] width 47 height 8
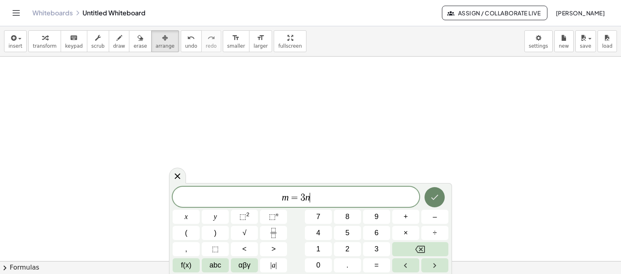
click at [435, 196] on icon "Done" at bounding box center [435, 198] width 10 height 10
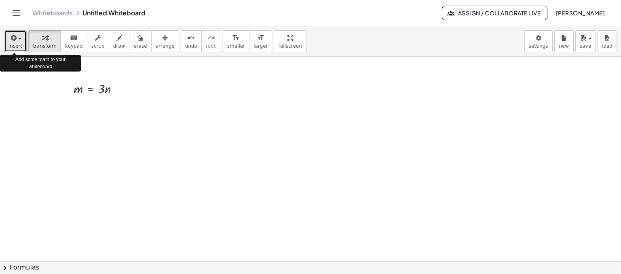
click at [18, 40] on div "button" at bounding box center [15, 38] width 14 height 10
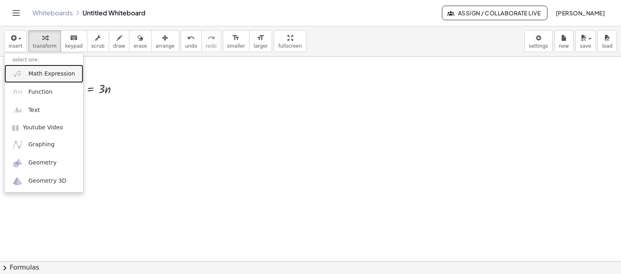
click at [38, 73] on span "Math Expression" at bounding box center [51, 74] width 47 height 8
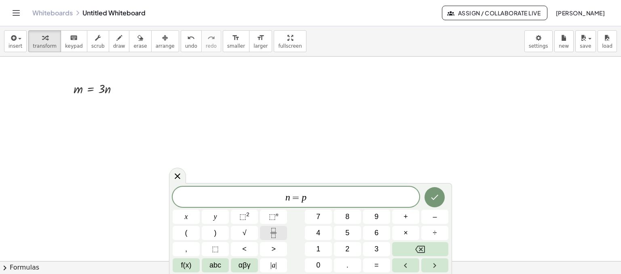
click at [276, 233] on icon "Fraction" at bounding box center [274, 233] width 10 height 10
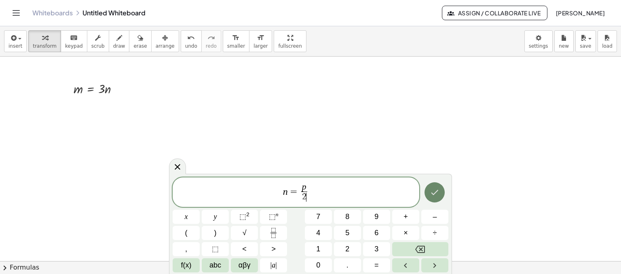
click at [432, 194] on icon "Done" at bounding box center [435, 193] width 10 height 10
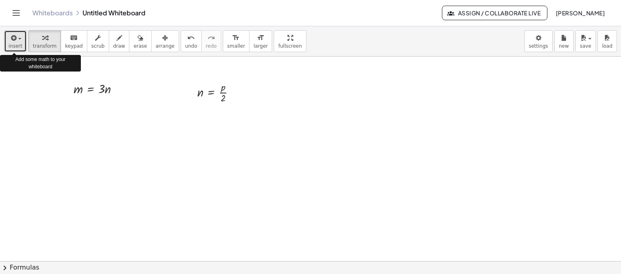
click at [18, 41] on div "button" at bounding box center [15, 38] width 14 height 10
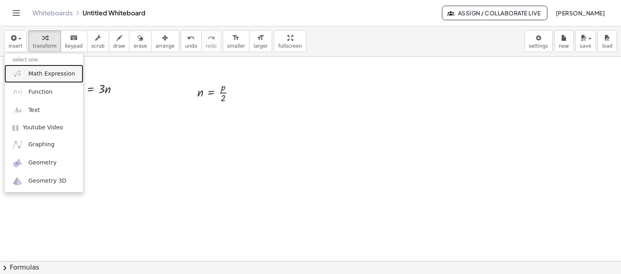
click at [48, 72] on span "Math Expression" at bounding box center [51, 74] width 47 height 8
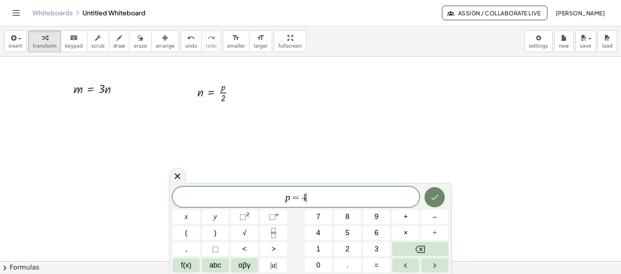
click at [435, 199] on icon "Done" at bounding box center [435, 198] width 10 height 10
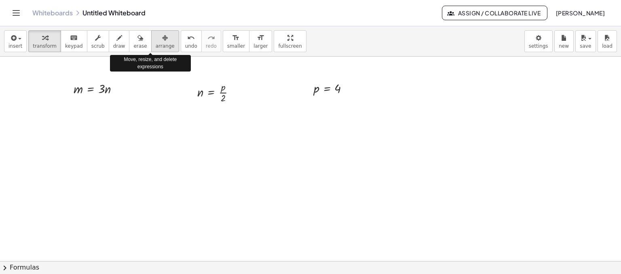
click at [156, 38] on div "button" at bounding box center [165, 38] width 19 height 10
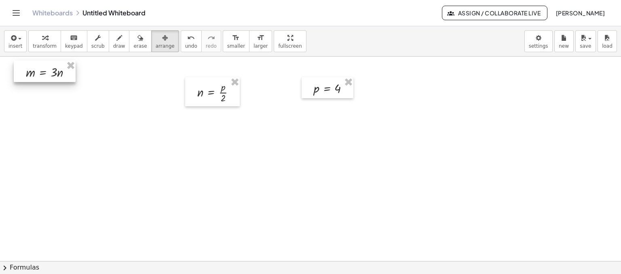
drag, startPoint x: 92, startPoint y: 85, endPoint x: 44, endPoint y: 67, distance: 50.8
click at [44, 67] on div at bounding box center [45, 72] width 62 height 22
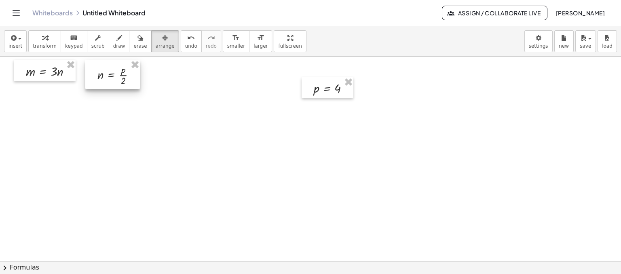
drag, startPoint x: 202, startPoint y: 81, endPoint x: 102, endPoint y: 64, distance: 101.4
click at [102, 64] on div at bounding box center [112, 74] width 55 height 29
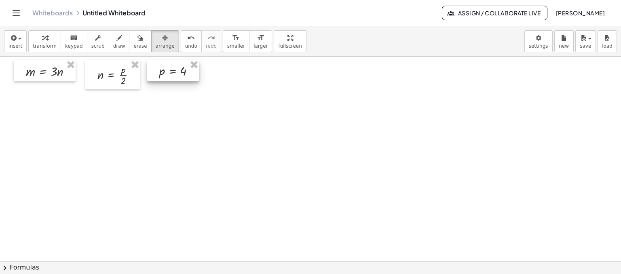
drag, startPoint x: 311, startPoint y: 81, endPoint x: 157, endPoint y: 64, distance: 155.1
click at [157, 64] on div at bounding box center [173, 70] width 52 height 21
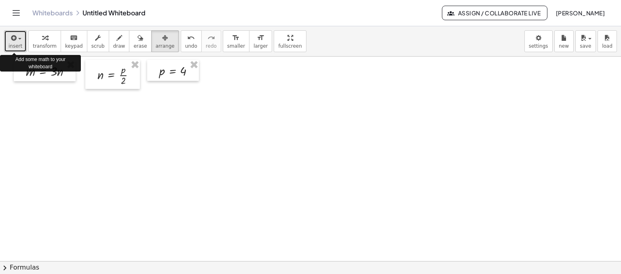
click at [19, 41] on div "button" at bounding box center [15, 38] width 14 height 10
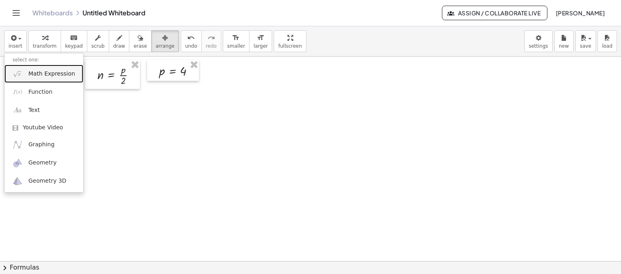
click at [46, 76] on span "Math Expression" at bounding box center [51, 74] width 47 height 8
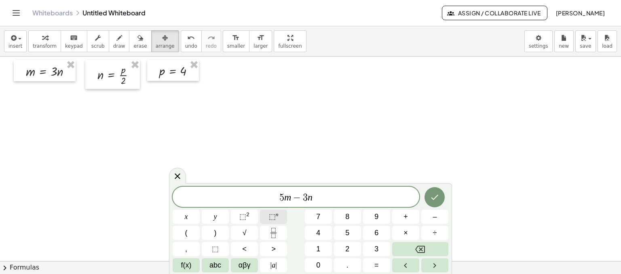
click at [272, 217] on span "⬚" at bounding box center [272, 217] width 7 height 8
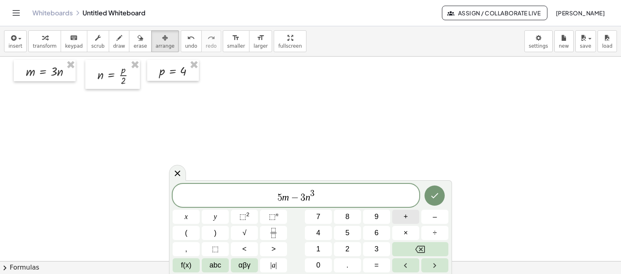
click at [409, 217] on button "+" at bounding box center [405, 217] width 27 height 14
click at [275, 219] on span "⬚" at bounding box center [272, 217] width 7 height 8
click at [434, 196] on icon "Done" at bounding box center [435, 196] width 10 height 10
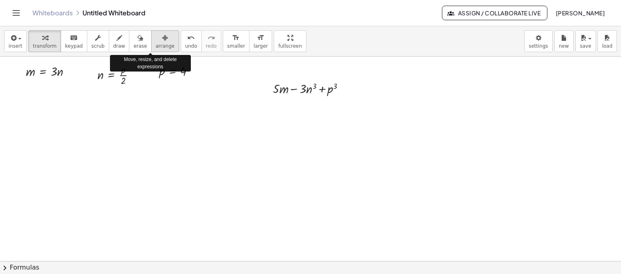
click at [162, 41] on icon "button" at bounding box center [165, 38] width 6 height 10
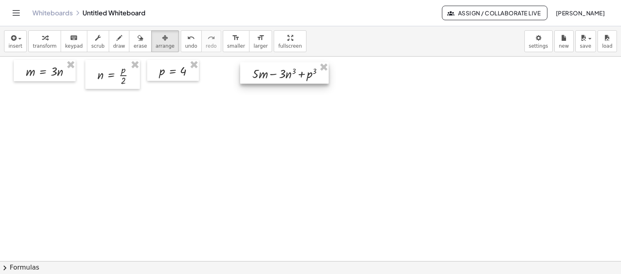
drag, startPoint x: 295, startPoint y: 84, endPoint x: 274, endPoint y: 69, distance: 25.5
click at [274, 69] on div at bounding box center [284, 73] width 89 height 22
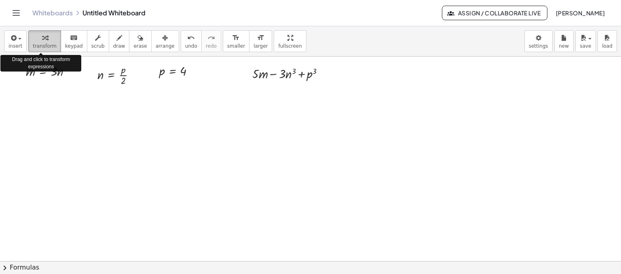
click at [42, 40] on icon "button" at bounding box center [45, 38] width 6 height 10
click at [20, 41] on div "button" at bounding box center [15, 38] width 14 height 10
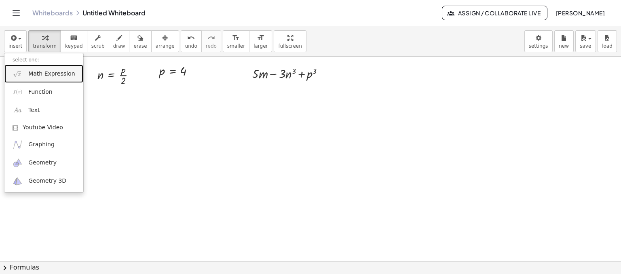
click at [42, 72] on span "Math Expression" at bounding box center [51, 74] width 47 height 8
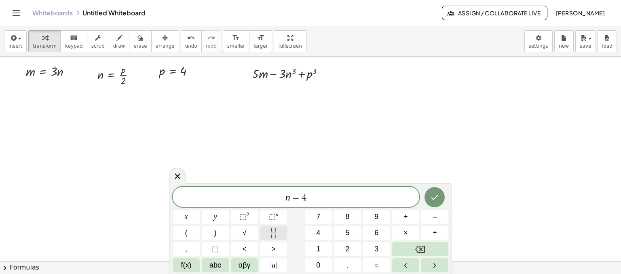
click at [274, 233] on icon "Fraction" at bounding box center [274, 233] width 10 height 10
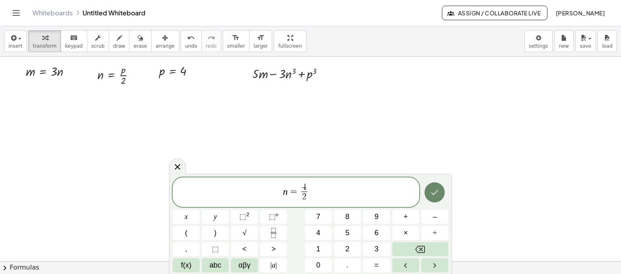
click at [437, 193] on icon "Done" at bounding box center [435, 193] width 10 height 10
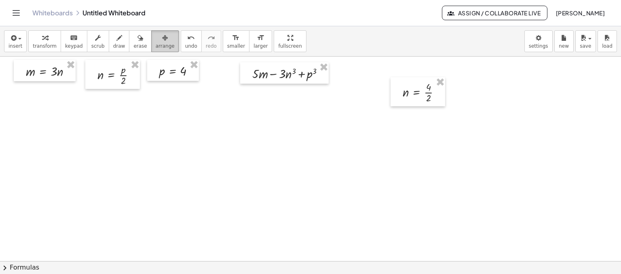
click at [162, 38] on icon "button" at bounding box center [165, 38] width 6 height 10
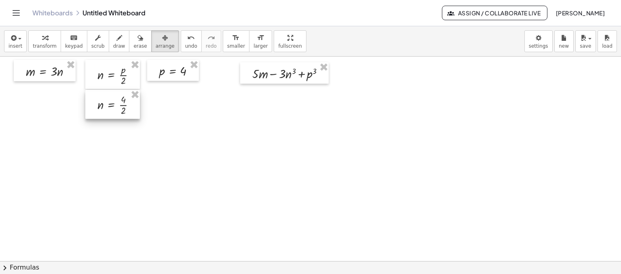
drag, startPoint x: 412, startPoint y: 96, endPoint x: 107, endPoint y: 109, distance: 304.8
click at [107, 109] on div at bounding box center [112, 104] width 55 height 29
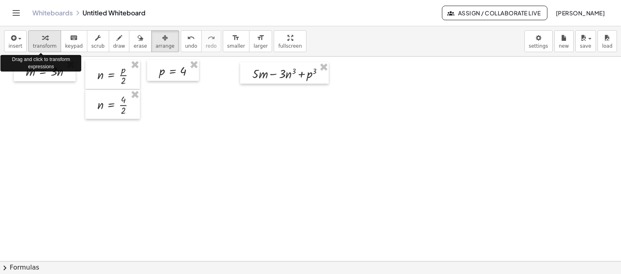
click at [42, 42] on icon "button" at bounding box center [45, 38] width 6 height 10
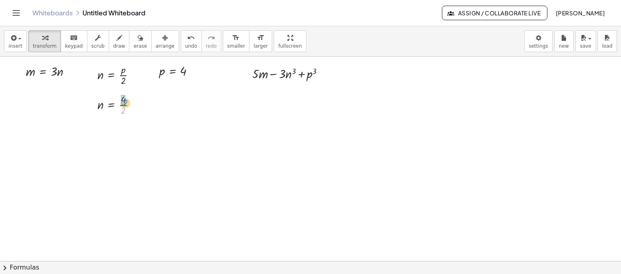
drag, startPoint x: 122, startPoint y: 112, endPoint x: 124, endPoint y: 104, distance: 7.9
click at [124, 104] on div at bounding box center [119, 104] width 52 height 25
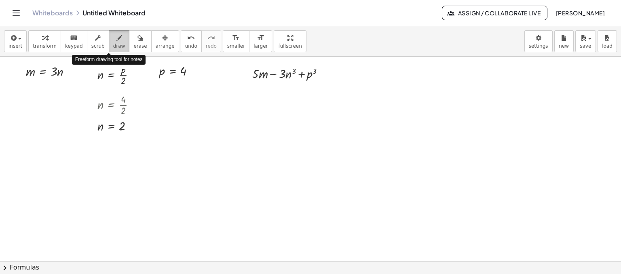
click at [116, 40] on icon "button" at bounding box center [119, 38] width 6 height 10
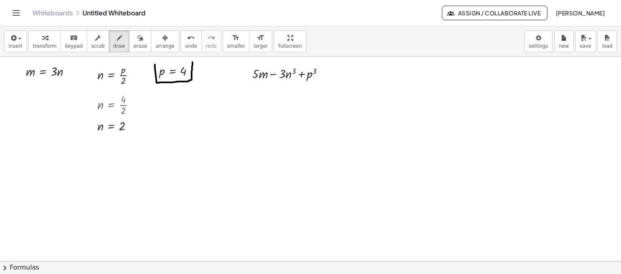
drag, startPoint x: 155, startPoint y: 64, endPoint x: 193, endPoint y: 62, distance: 37.7
drag, startPoint x: 95, startPoint y: 120, endPoint x: 133, endPoint y: 121, distance: 38.9
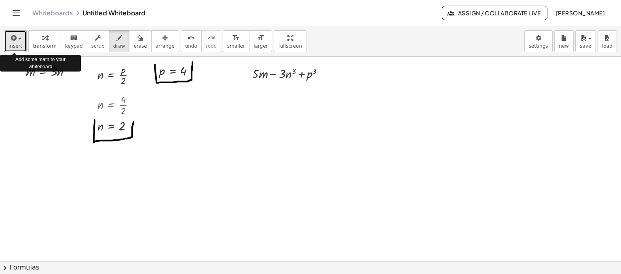
click at [18, 41] on div "button" at bounding box center [15, 38] width 14 height 10
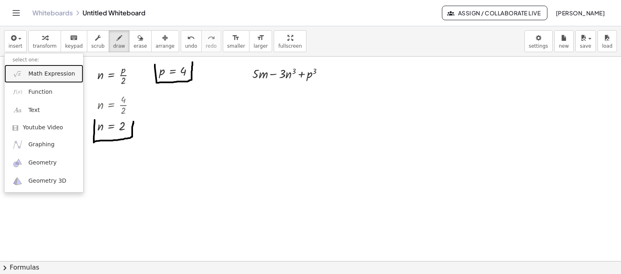
click at [38, 75] on span "Math Expression" at bounding box center [51, 74] width 47 height 8
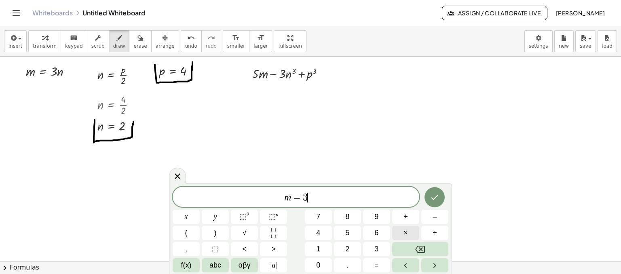
click at [406, 230] on span "×" at bounding box center [406, 233] width 4 height 11
click at [434, 200] on icon "Done" at bounding box center [435, 198] width 10 height 10
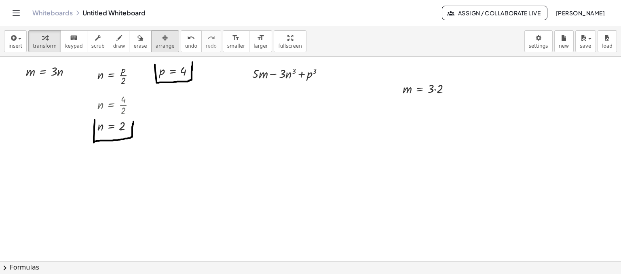
click at [162, 38] on icon "button" at bounding box center [165, 38] width 6 height 10
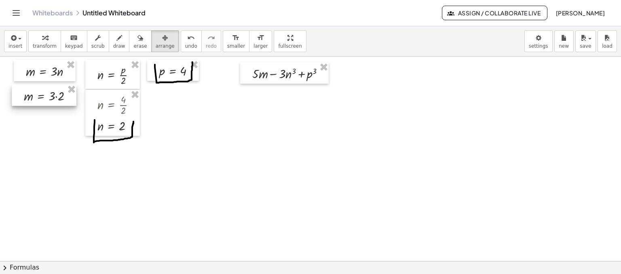
drag, startPoint x: 418, startPoint y: 83, endPoint x: 38, endPoint y: 90, distance: 379.9
click at [38, 90] on div at bounding box center [44, 96] width 65 height 22
click at [42, 41] on icon "button" at bounding box center [45, 38] width 6 height 10
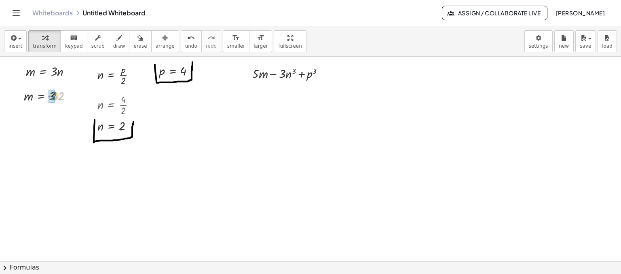
drag, startPoint x: 59, startPoint y: 99, endPoint x: 52, endPoint y: 99, distance: 7.3
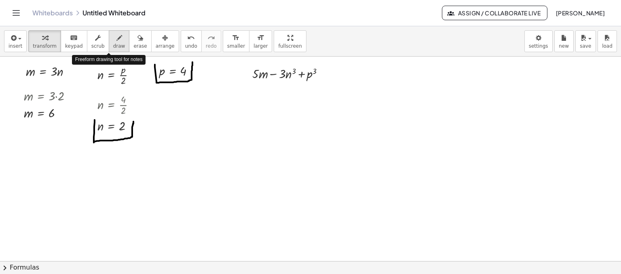
click at [116, 39] on icon "button" at bounding box center [119, 38] width 6 height 10
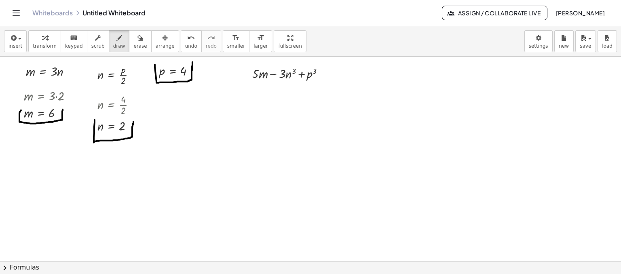
drag, startPoint x: 21, startPoint y: 110, endPoint x: 63, endPoint y: 109, distance: 41.7
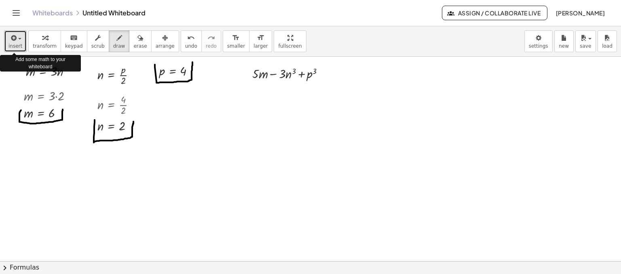
click at [19, 40] on div "button" at bounding box center [15, 38] width 14 height 10
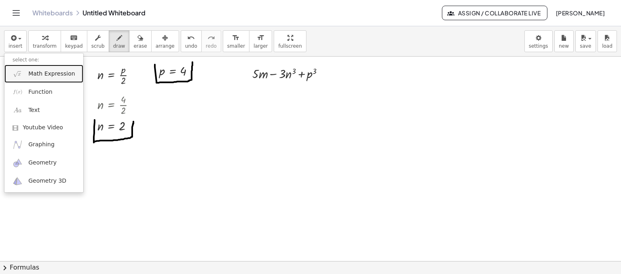
click at [47, 72] on span "Math Expression" at bounding box center [51, 74] width 47 height 8
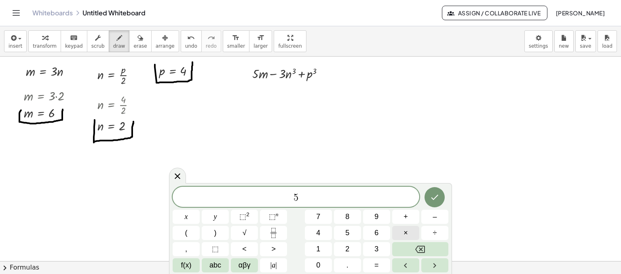
click at [404, 235] on span "×" at bounding box center [406, 233] width 4 height 11
click at [435, 219] on span "–" at bounding box center [435, 217] width 4 height 11
click at [407, 233] on span "×" at bounding box center [406, 233] width 4 height 11
click at [348, 250] on span "2" at bounding box center [347, 249] width 4 height 11
click at [274, 217] on span "⬚" at bounding box center [272, 217] width 7 height 8
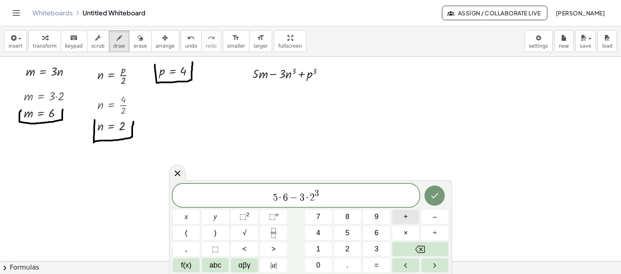
click at [407, 217] on span "+" at bounding box center [406, 217] width 4 height 11
click at [274, 218] on span "⬚" at bounding box center [272, 217] width 7 height 8
click at [434, 197] on icon "Done" at bounding box center [435, 195] width 7 height 5
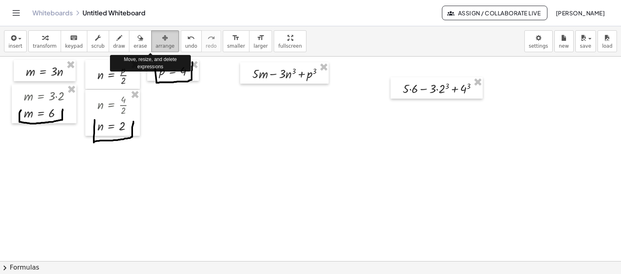
click at [162, 36] on icon "button" at bounding box center [165, 38] width 6 height 10
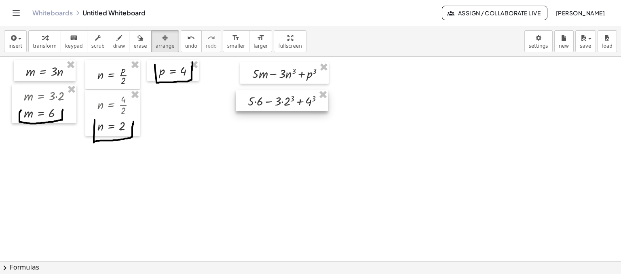
drag, startPoint x: 427, startPoint y: 80, endPoint x: 272, endPoint y: 92, distance: 155.4
click at [272, 92] on div at bounding box center [282, 101] width 92 height 22
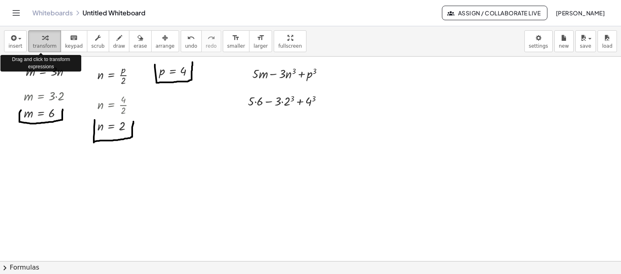
click at [42, 40] on icon "button" at bounding box center [45, 38] width 6 height 10
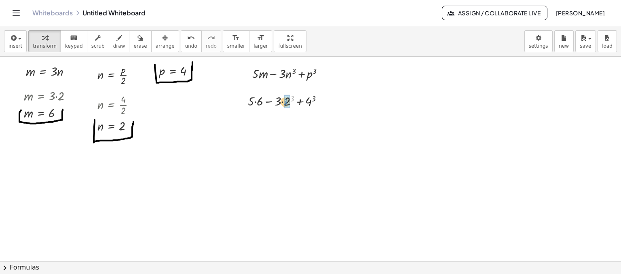
drag, startPoint x: 292, startPoint y: 99, endPoint x: 286, endPoint y: 102, distance: 7.6
drag, startPoint x: 313, startPoint y: 117, endPoint x: 310, endPoint y: 120, distance: 4.3
drag, startPoint x: 260, startPoint y: 121, endPoint x: 252, endPoint y: 122, distance: 7.9
click at [285, 138] on div at bounding box center [289, 136] width 90 height 18
drag, startPoint x: 282, startPoint y: 140, endPoint x: 260, endPoint y: 140, distance: 21.0
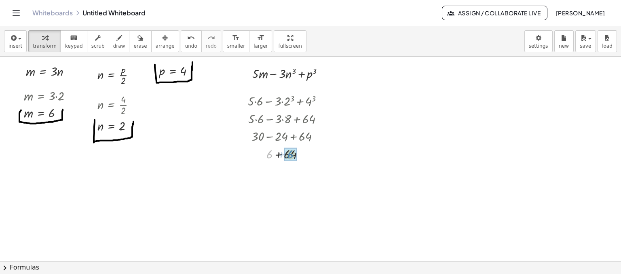
drag, startPoint x: 269, startPoint y: 156, endPoint x: 290, endPoint y: 156, distance: 21.0
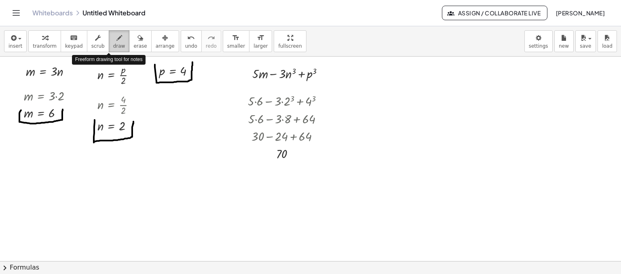
click at [116, 39] on icon "button" at bounding box center [119, 38] width 6 height 10
drag, startPoint x: 265, startPoint y: 159, endPoint x: 298, endPoint y: 146, distance: 35.8
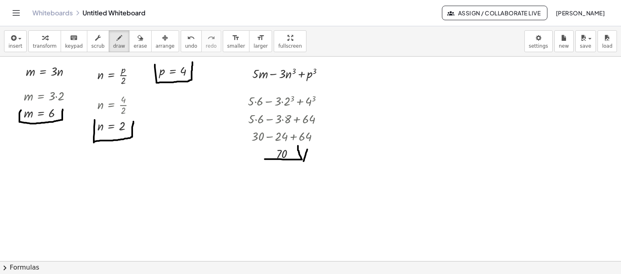
drag, startPoint x: 307, startPoint y: 149, endPoint x: 302, endPoint y: 164, distance: 15.9
drag, startPoint x: 309, startPoint y: 151, endPoint x: 306, endPoint y: 166, distance: 14.9
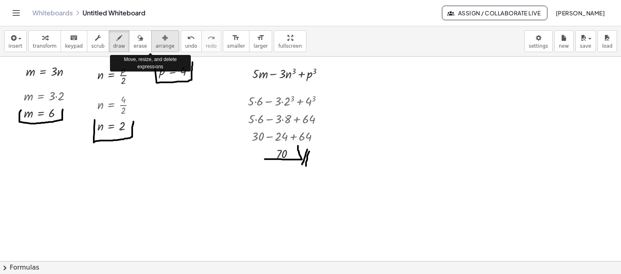
click at [162, 40] on icon "button" at bounding box center [165, 38] width 6 height 10
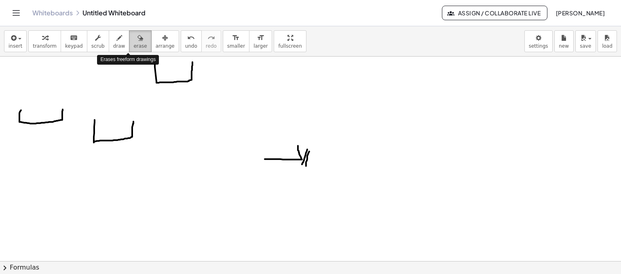
click at [138, 36] on icon "button" at bounding box center [141, 38] width 6 height 10
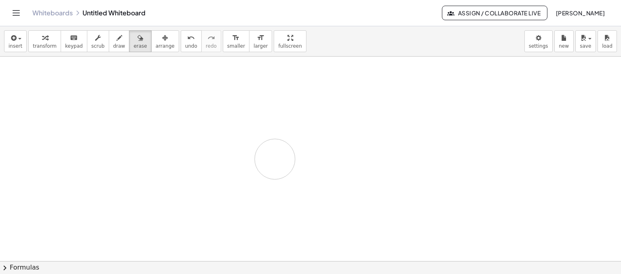
drag, startPoint x: 20, startPoint y: 110, endPoint x: 271, endPoint y: 159, distance: 255.9
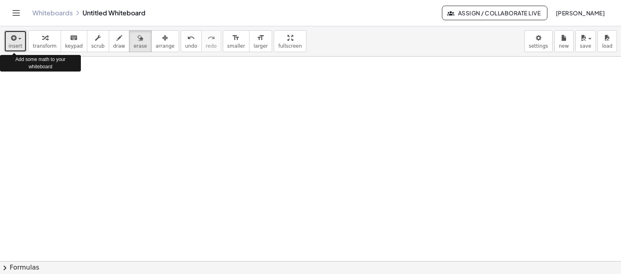
click at [19, 41] on div "button" at bounding box center [15, 38] width 14 height 10
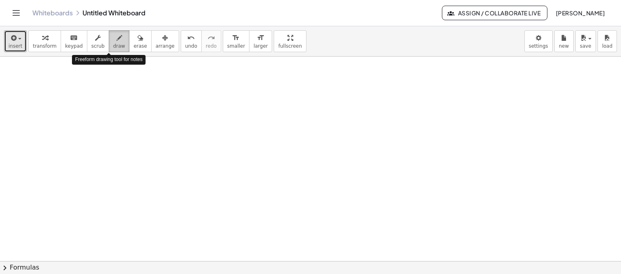
click at [116, 40] on icon "button" at bounding box center [119, 38] width 6 height 10
drag, startPoint x: 34, startPoint y: 74, endPoint x: 50, endPoint y: 84, distance: 19.1
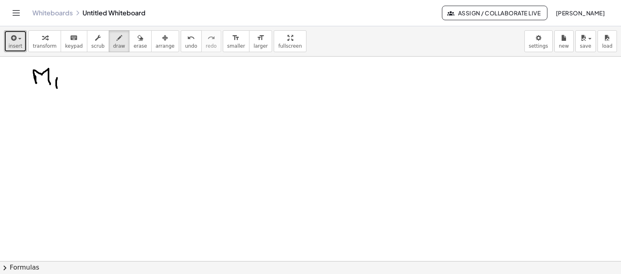
drag, startPoint x: 57, startPoint y: 78, endPoint x: 58, endPoint y: 88, distance: 10.6
drag, startPoint x: 60, startPoint y: 81, endPoint x: 64, endPoint y: 87, distance: 7.4
drag, startPoint x: 71, startPoint y: 77, endPoint x: 80, endPoint y: 89, distance: 14.8
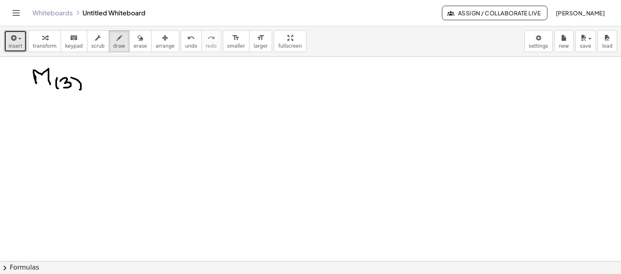
drag, startPoint x: 87, startPoint y: 73, endPoint x: 97, endPoint y: 72, distance: 10.6
drag, startPoint x: 89, startPoint y: 77, endPoint x: 100, endPoint y: 76, distance: 10.1
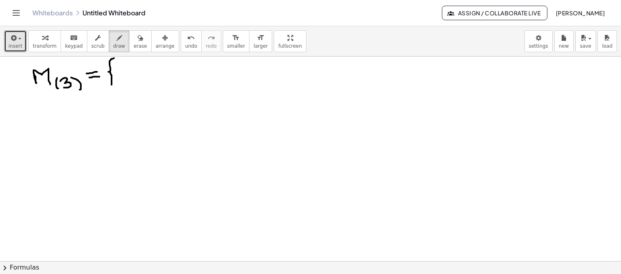
drag, startPoint x: 114, startPoint y: 58, endPoint x: 112, endPoint y: 85, distance: 26.8
drag, startPoint x: 121, startPoint y: 66, endPoint x: 121, endPoint y: 75, distance: 9.7
drag, startPoint x: 143, startPoint y: 58, endPoint x: 141, endPoint y: 81, distance: 23.2
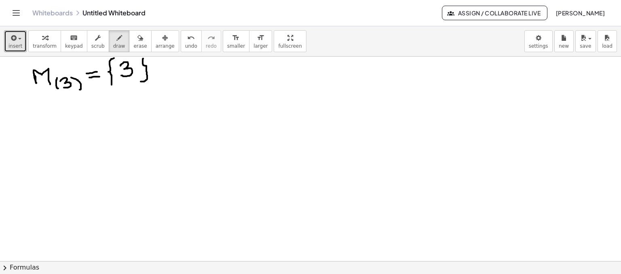
drag, startPoint x: 36, startPoint y: 106, endPoint x: 59, endPoint y: 124, distance: 30.0
drag, startPoint x: 69, startPoint y: 112, endPoint x: 68, endPoint y: 126, distance: 14.2
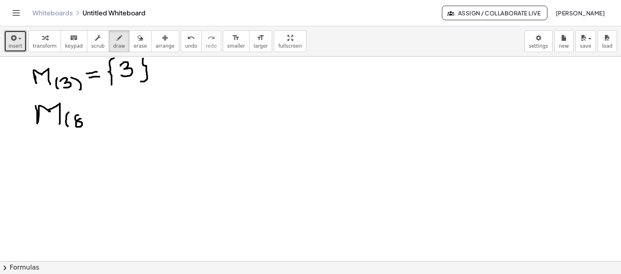
drag, startPoint x: 83, startPoint y: 110, endPoint x: 90, endPoint y: 127, distance: 17.7
drag, startPoint x: 99, startPoint y: 117, endPoint x: 109, endPoint y: 116, distance: 10.1
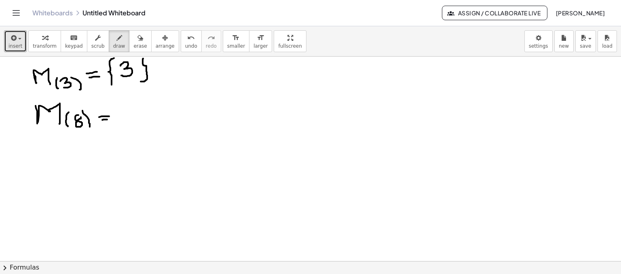
drag, startPoint x: 102, startPoint y: 120, endPoint x: 110, endPoint y: 119, distance: 8.1
drag, startPoint x: 118, startPoint y: 97, endPoint x: 118, endPoint y: 128, distance: 30.3
drag, startPoint x: 130, startPoint y: 110, endPoint x: 138, endPoint y: 119, distance: 11.5
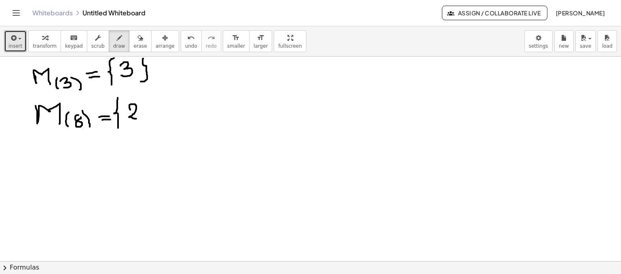
drag, startPoint x: 144, startPoint y: 117, endPoint x: 142, endPoint y: 129, distance: 12.3
drag, startPoint x: 158, startPoint y: 104, endPoint x: 162, endPoint y: 116, distance: 12.8
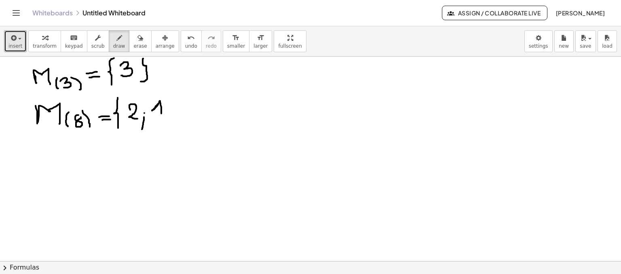
drag, startPoint x: 152, startPoint y: 110, endPoint x: 165, endPoint y: 109, distance: 12.6
drag, startPoint x: 172, startPoint y: 116, endPoint x: 168, endPoint y: 128, distance: 13.1
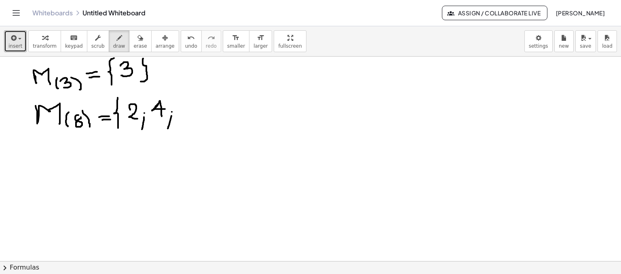
drag, startPoint x: 199, startPoint y: 92, endPoint x: 206, endPoint y: 127, distance: 35.9
drag, startPoint x: 32, startPoint y: 158, endPoint x: 32, endPoint y: 147, distance: 11.4
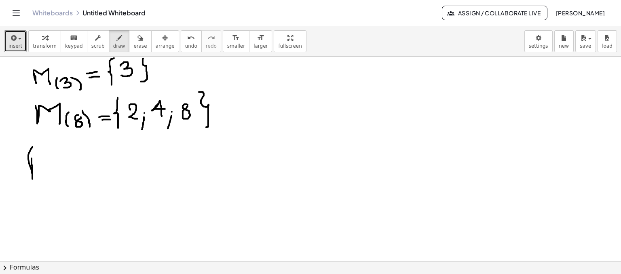
drag, startPoint x: 32, startPoint y: 160, endPoint x: 78, endPoint y: 69, distance: 101.7
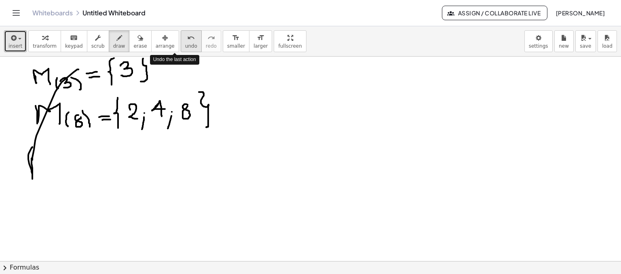
click at [187, 39] on icon "undo" at bounding box center [191, 38] width 8 height 10
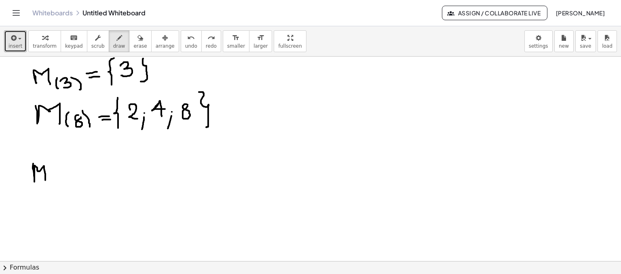
drag, startPoint x: 33, startPoint y: 163, endPoint x: 45, endPoint y: 180, distance: 20.9
drag, startPoint x: 53, startPoint y: 172, endPoint x: 51, endPoint y: 183, distance: 11.2
drag, startPoint x: 58, startPoint y: 174, endPoint x: 58, endPoint y: 182, distance: 8.5
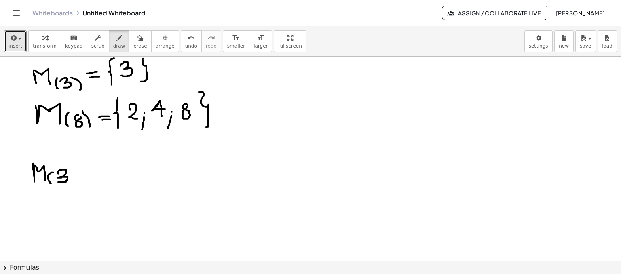
drag, startPoint x: 72, startPoint y: 169, endPoint x: 71, endPoint y: 184, distance: 15.4
drag, startPoint x: 90, startPoint y: 182, endPoint x: 104, endPoint y: 183, distance: 14.2
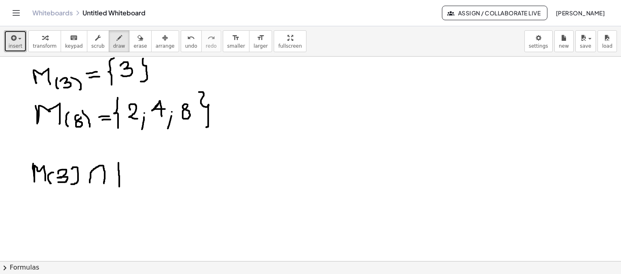
drag, startPoint x: 119, startPoint y: 163, endPoint x: 119, endPoint y: 184, distance: 21.9
drag, startPoint x: 121, startPoint y: 163, endPoint x: 131, endPoint y: 184, distance: 23.3
drag, startPoint x: 141, startPoint y: 170, endPoint x: 138, endPoint y: 186, distance: 16.5
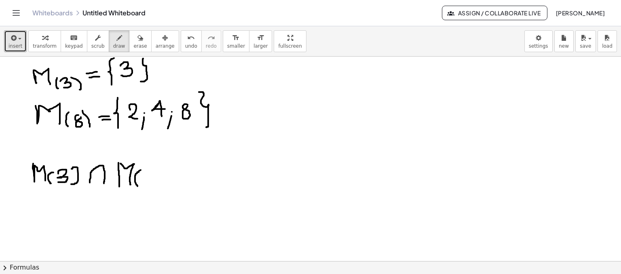
drag, startPoint x: 154, startPoint y: 167, endPoint x: 164, endPoint y: 187, distance: 21.7
drag, startPoint x: 176, startPoint y: 170, endPoint x: 191, endPoint y: 166, distance: 14.8
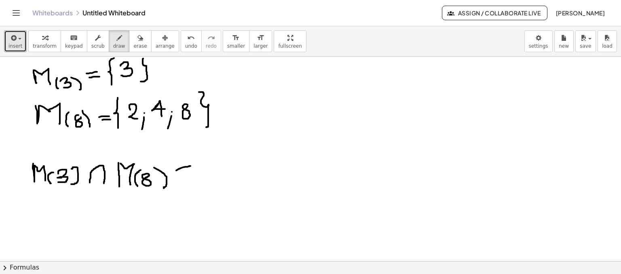
drag, startPoint x: 179, startPoint y: 175, endPoint x: 195, endPoint y: 169, distance: 16.9
drag, startPoint x: 206, startPoint y: 146, endPoint x: 211, endPoint y: 188, distance: 41.5
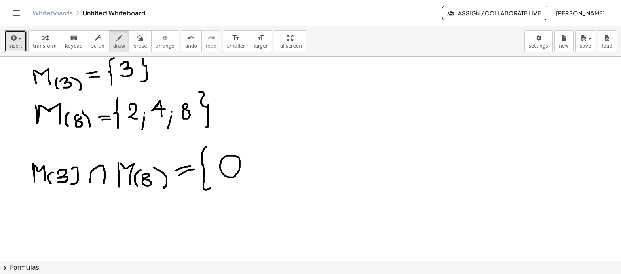
drag, startPoint x: 240, startPoint y: 144, endPoint x: 221, endPoint y: 191, distance: 50.5
drag, startPoint x: 248, startPoint y: 138, endPoint x: 250, endPoint y: 183, distance: 45.3
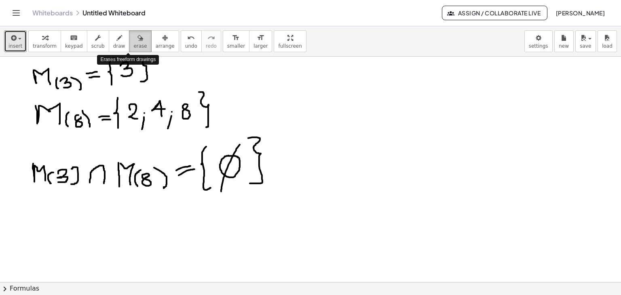
click at [133, 38] on div "button" at bounding box center [139, 38] width 13 height 10
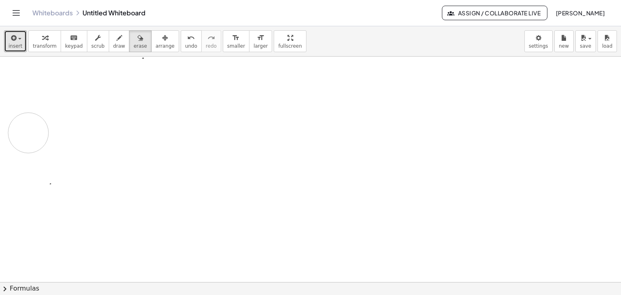
drag, startPoint x: 20, startPoint y: 79, endPoint x: 186, endPoint y: 142, distance: 177.5
